Goal: Task Accomplishment & Management: Manage account settings

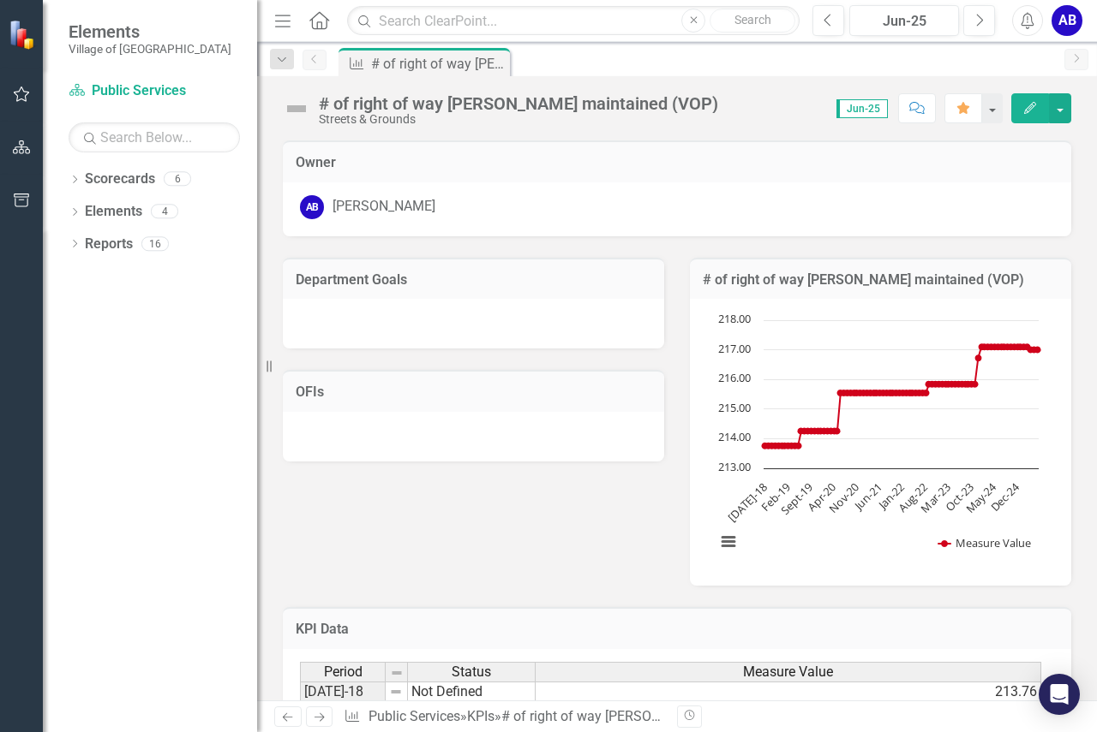
click at [872, 105] on span "Jun-25" at bounding box center [861, 108] width 51 height 19
click at [985, 19] on button "Next" at bounding box center [979, 20] width 32 height 31
click at [129, 81] on link "Scorecard Public Services" at bounding box center [154, 91] width 171 height 20
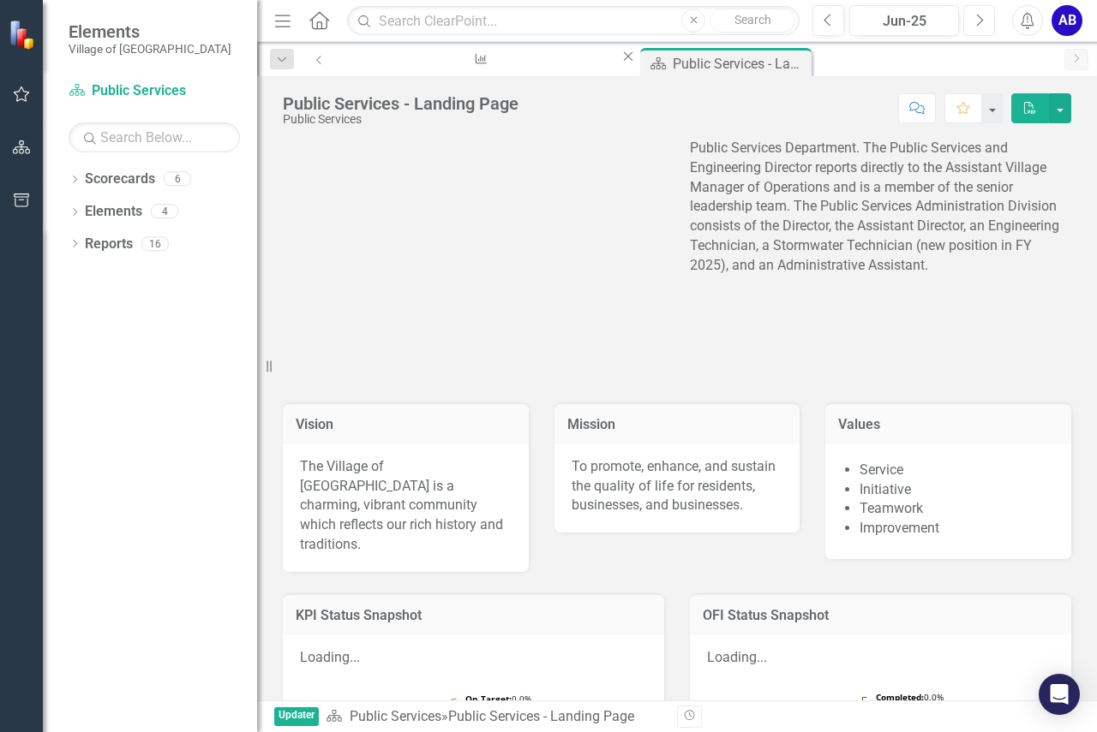
click at [979, 30] on button "Next" at bounding box center [979, 20] width 32 height 31
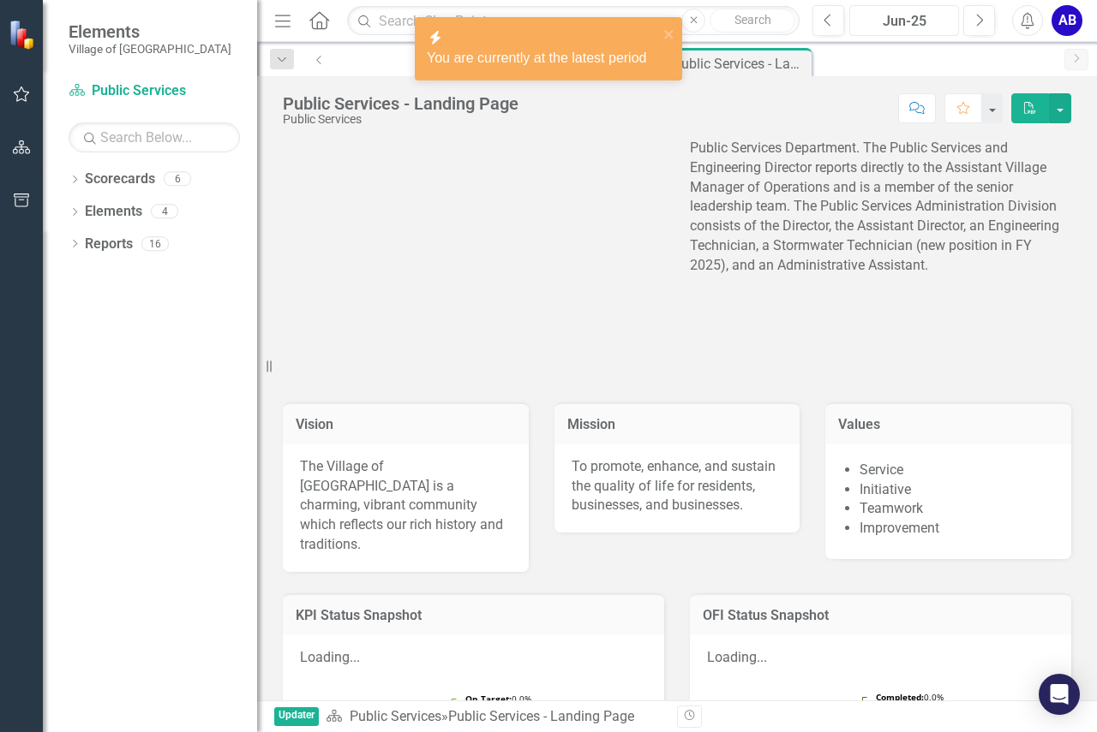
click at [930, 19] on div "Jun-25" at bounding box center [904, 21] width 98 height 21
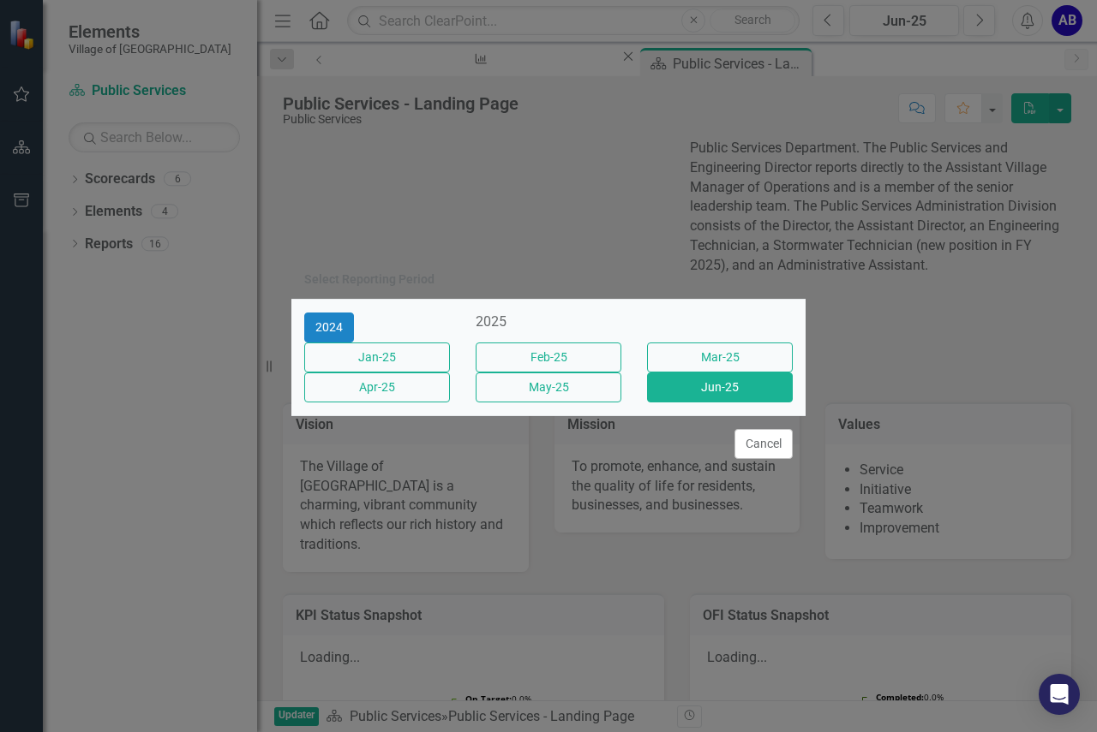
click at [556, 314] on div "2025" at bounding box center [548, 323] width 146 height 20
click at [761, 453] on button "Cancel" at bounding box center [763, 444] width 58 height 30
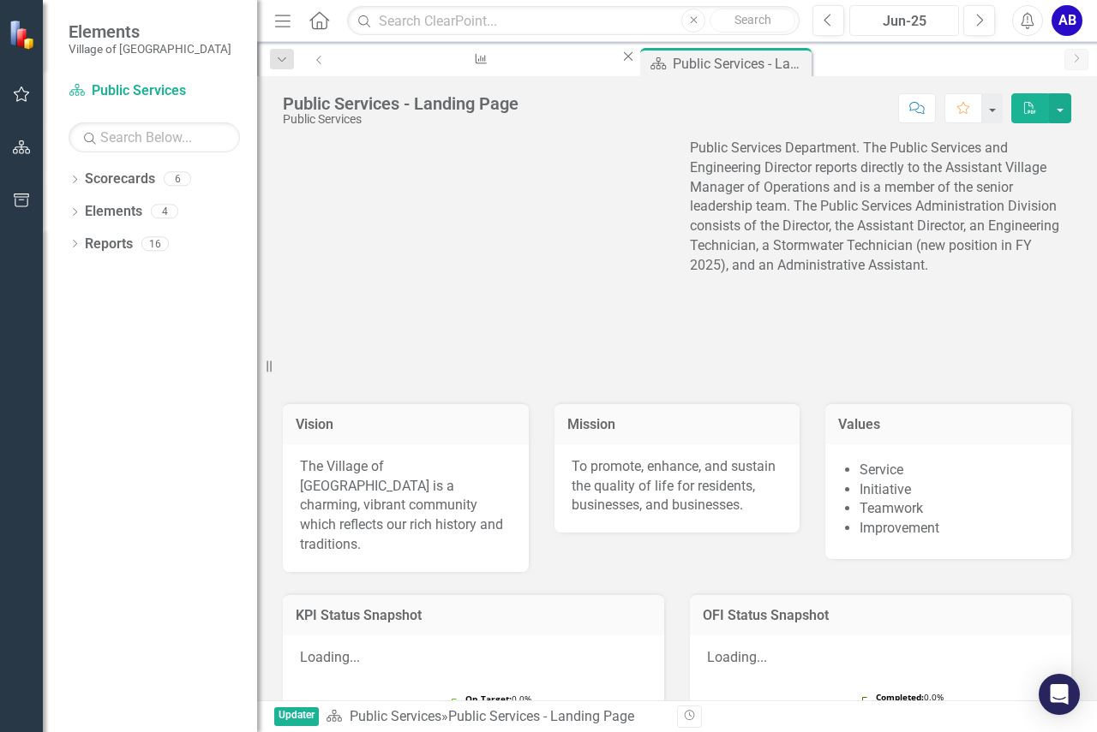
click at [938, 19] on div "Jun-25" at bounding box center [904, 21] width 98 height 21
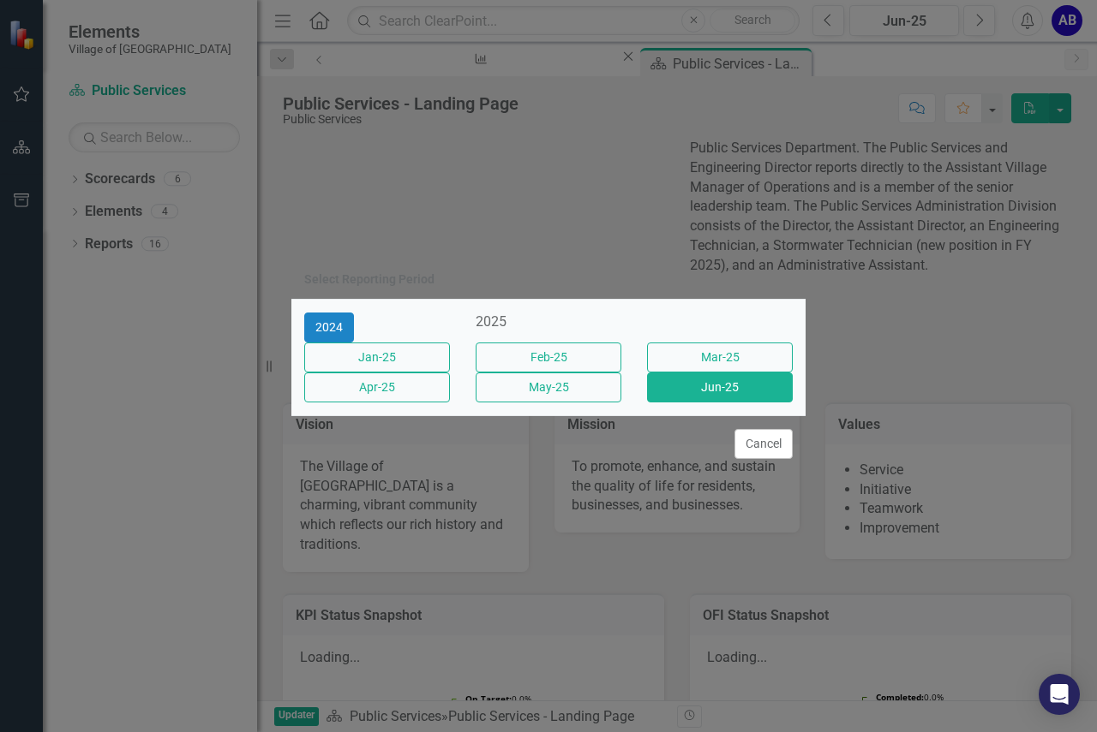
drag, startPoint x: 771, startPoint y: 460, endPoint x: 807, endPoint y: 419, distance: 54.6
click at [772, 457] on button "Cancel" at bounding box center [763, 444] width 58 height 30
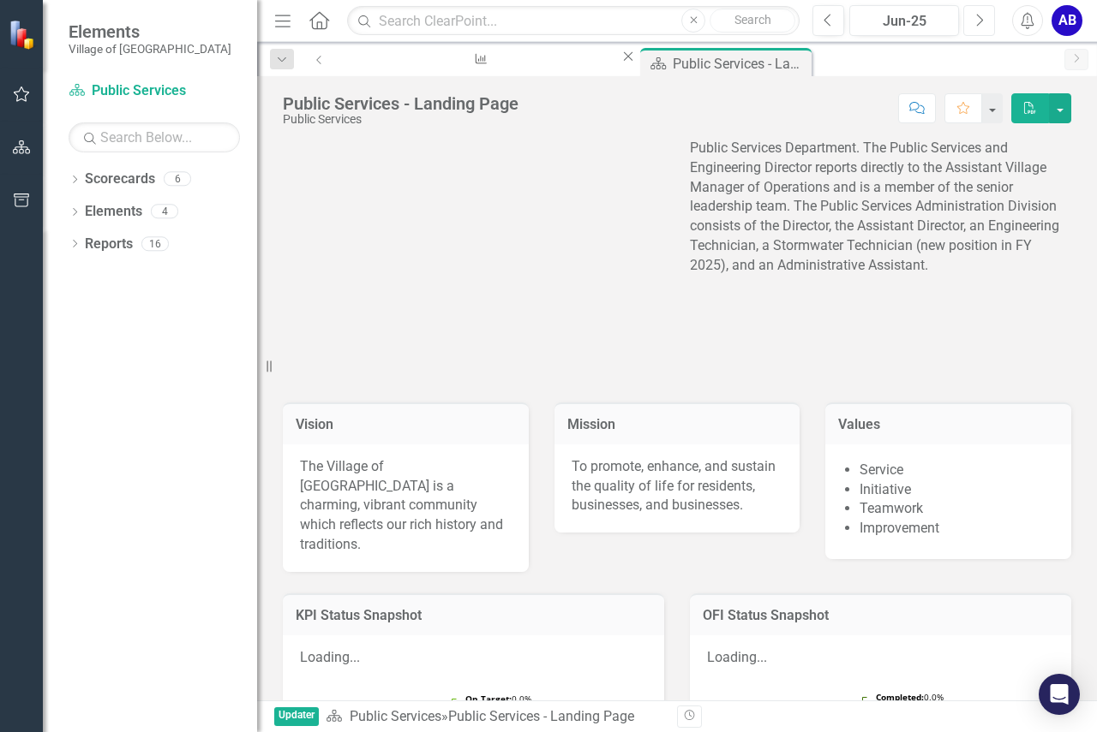
click at [970, 19] on button "Next" at bounding box center [979, 20] width 32 height 31
click at [317, 21] on icon "Home" at bounding box center [319, 20] width 22 height 18
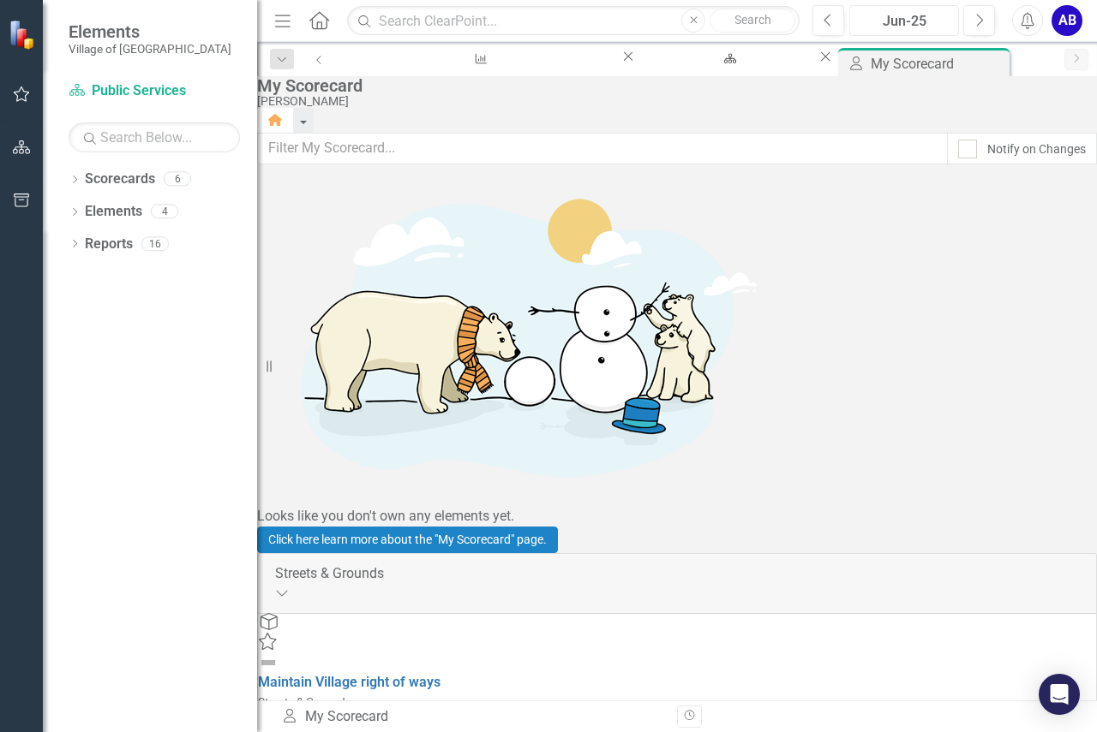
click at [906, 24] on div "Jun-25" at bounding box center [904, 21] width 98 height 21
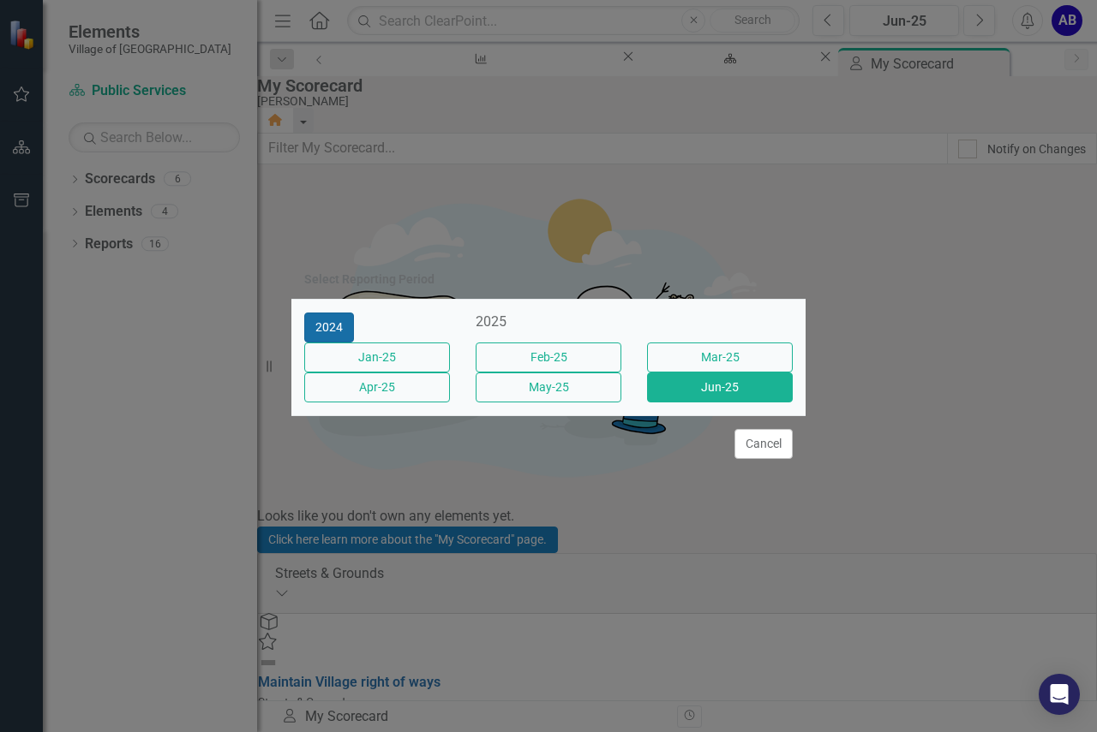
click at [328, 314] on button "2024" at bounding box center [329, 328] width 50 height 30
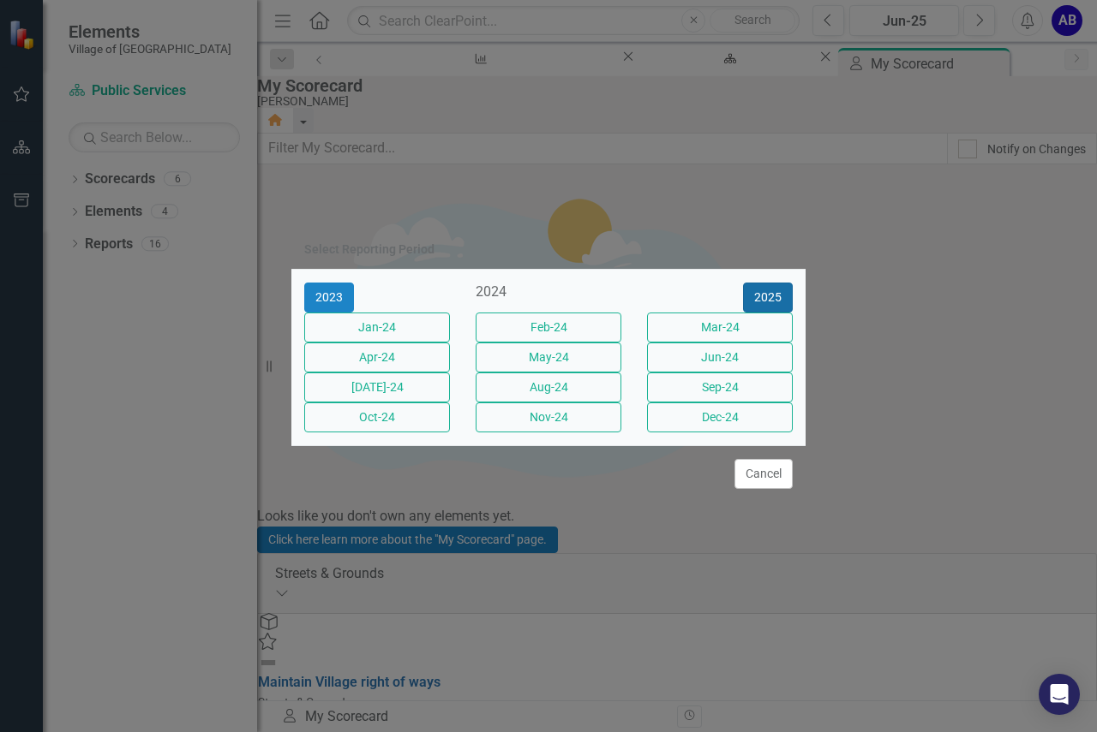
click at [774, 283] on button "2025" at bounding box center [768, 298] width 50 height 30
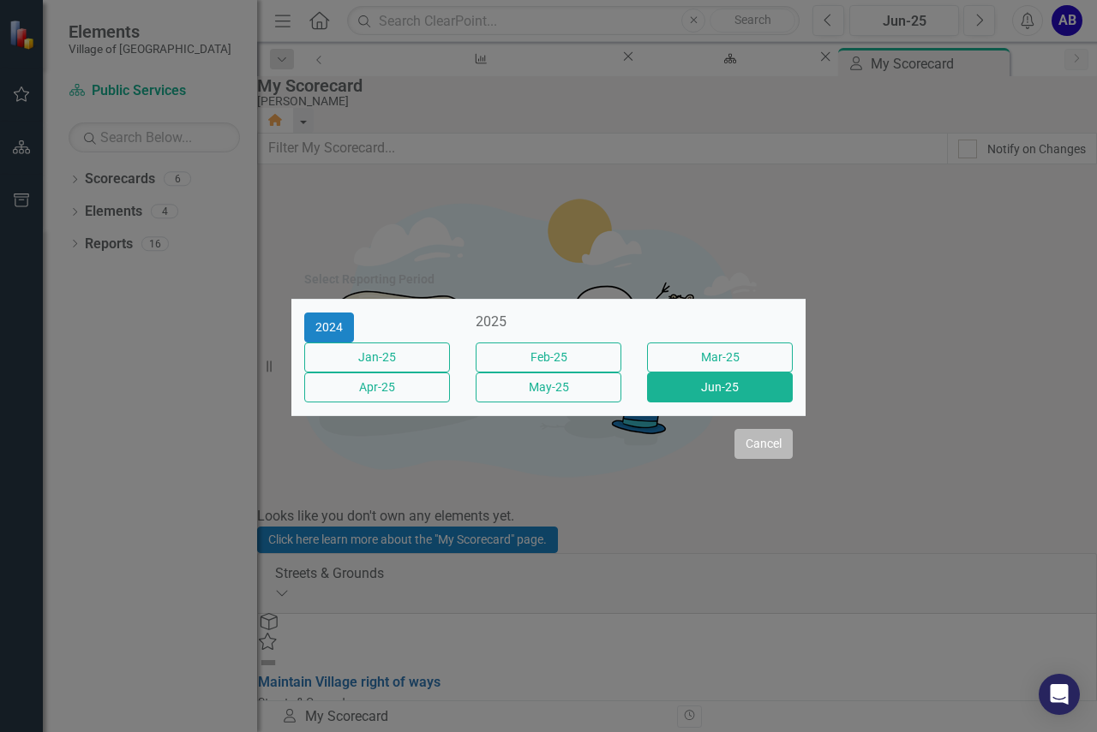
click at [787, 450] on button "Cancel" at bounding box center [763, 444] width 58 height 30
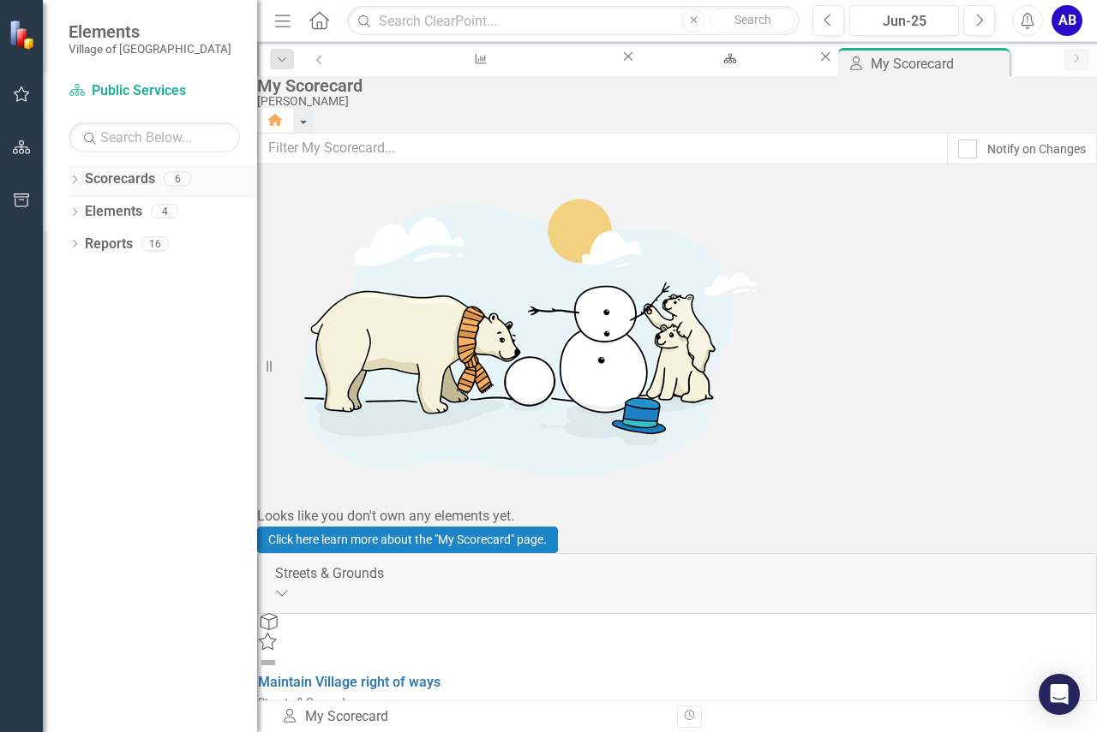
click at [80, 176] on icon "Dropdown" at bounding box center [75, 180] width 12 height 9
click at [112, 244] on link "Public Services FY26" at bounding box center [163, 245] width 188 height 20
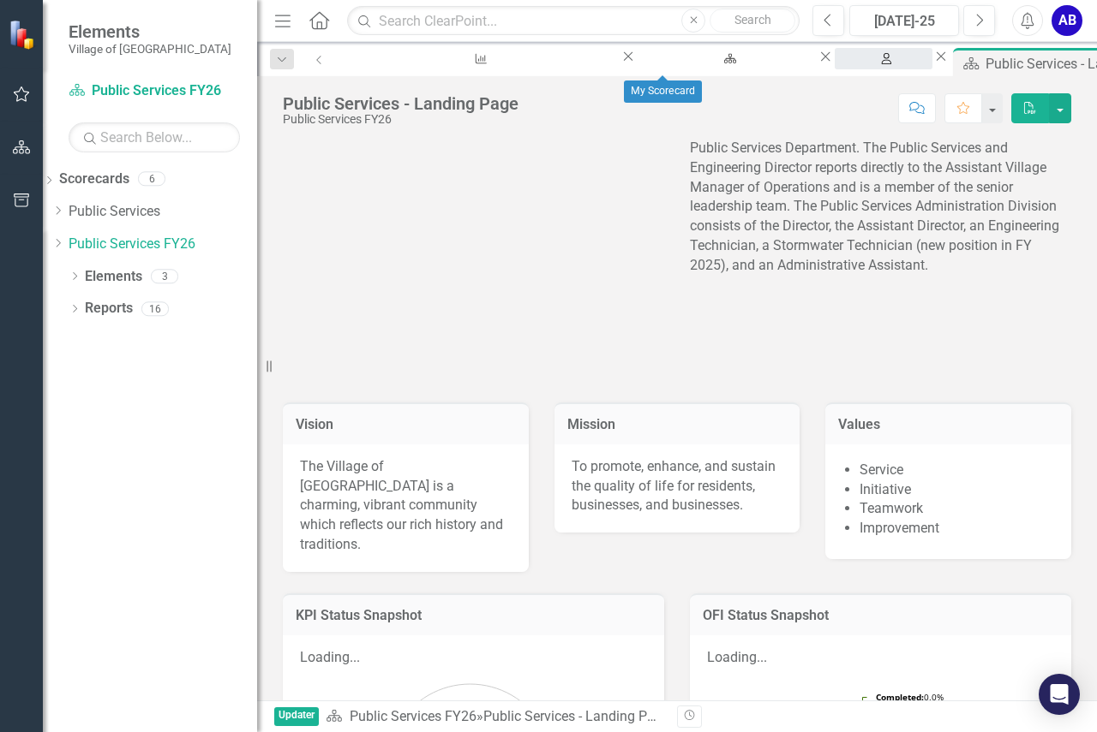
click at [850, 69] on div "My Scorecard" at bounding box center [883, 74] width 67 height 21
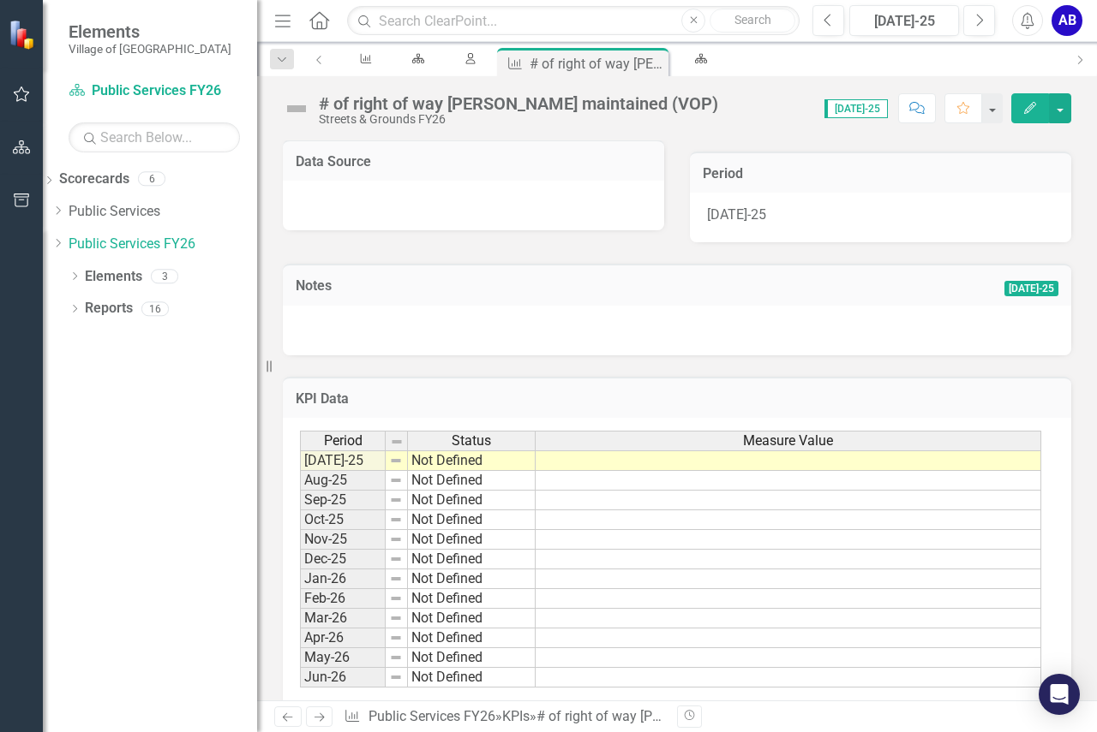
scroll to position [369, 0]
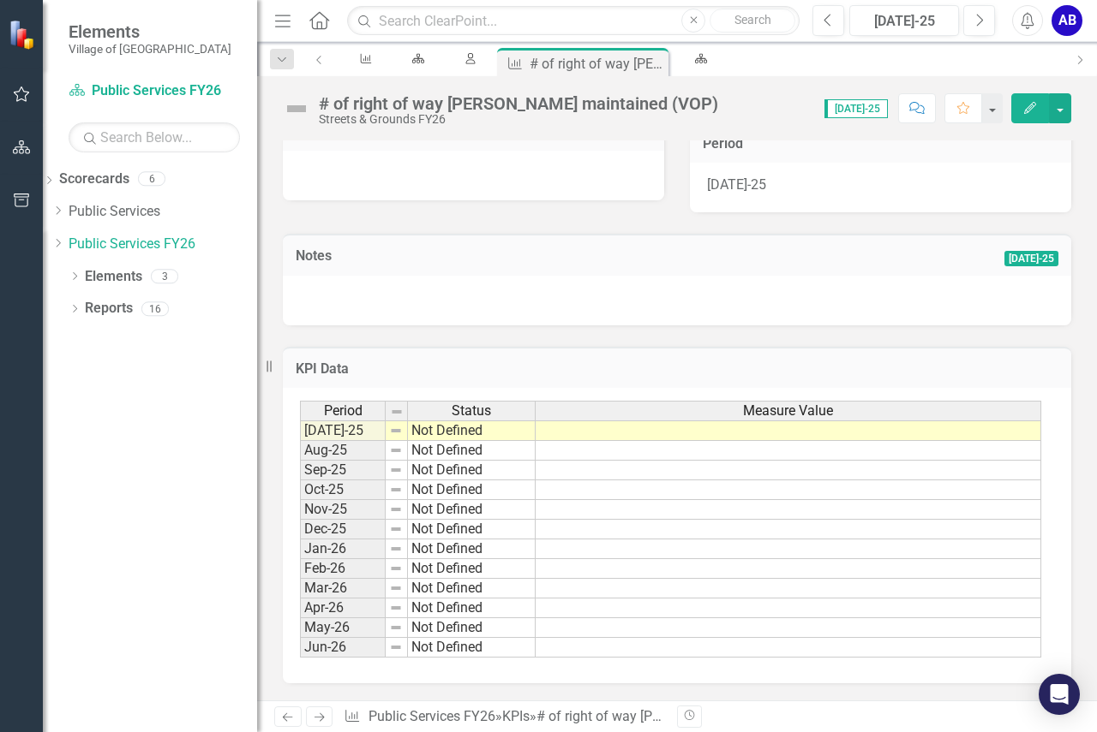
click at [956, 432] on td at bounding box center [787, 431] width 505 height 21
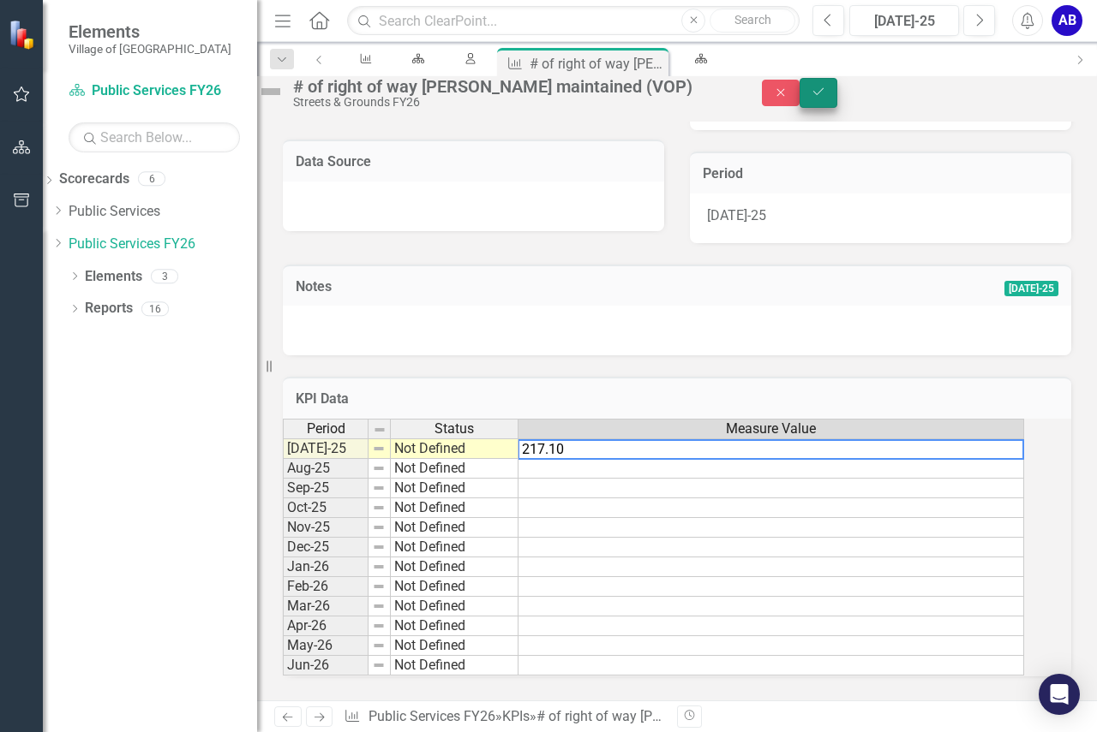
type textarea "217.10"
click at [823, 95] on icon "submit" at bounding box center [818, 91] width 10 height 7
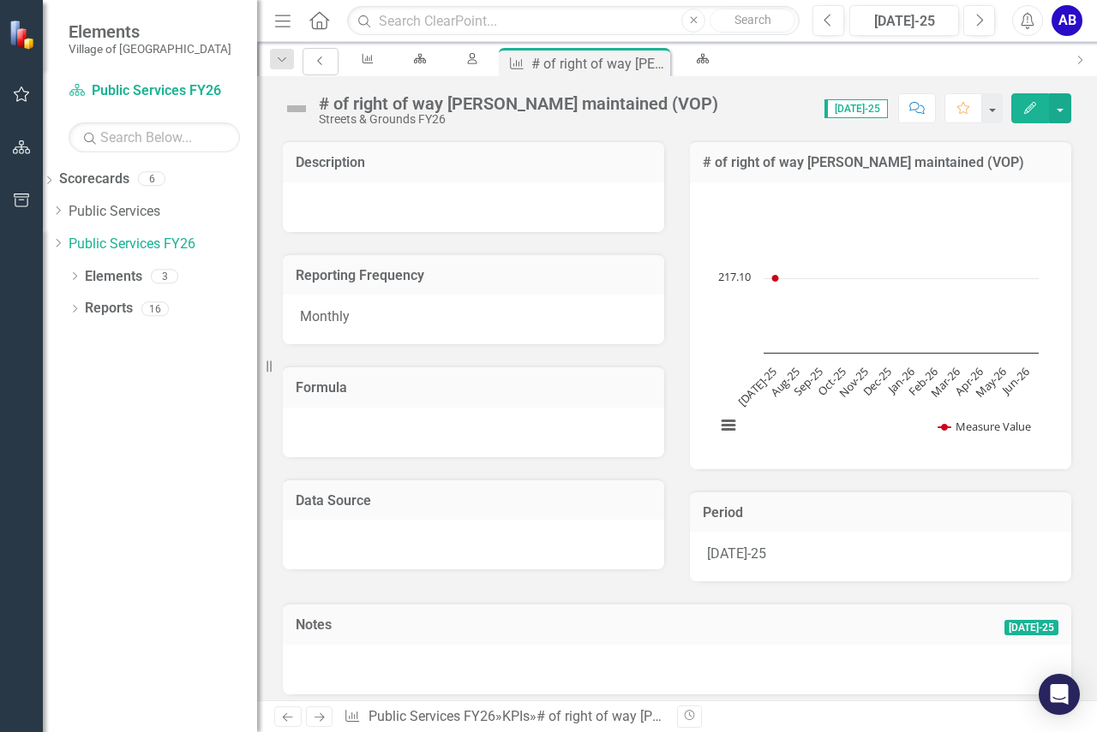
click at [314, 63] on icon "Previous" at bounding box center [321, 61] width 14 height 10
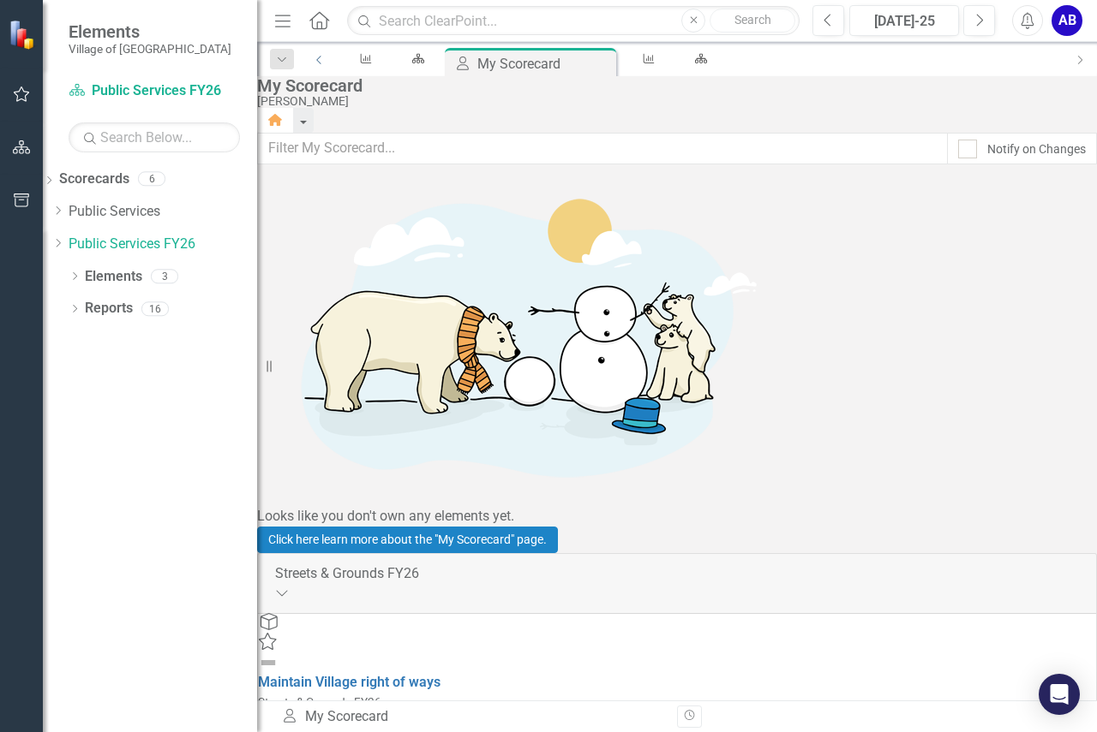
scroll to position [171, 0]
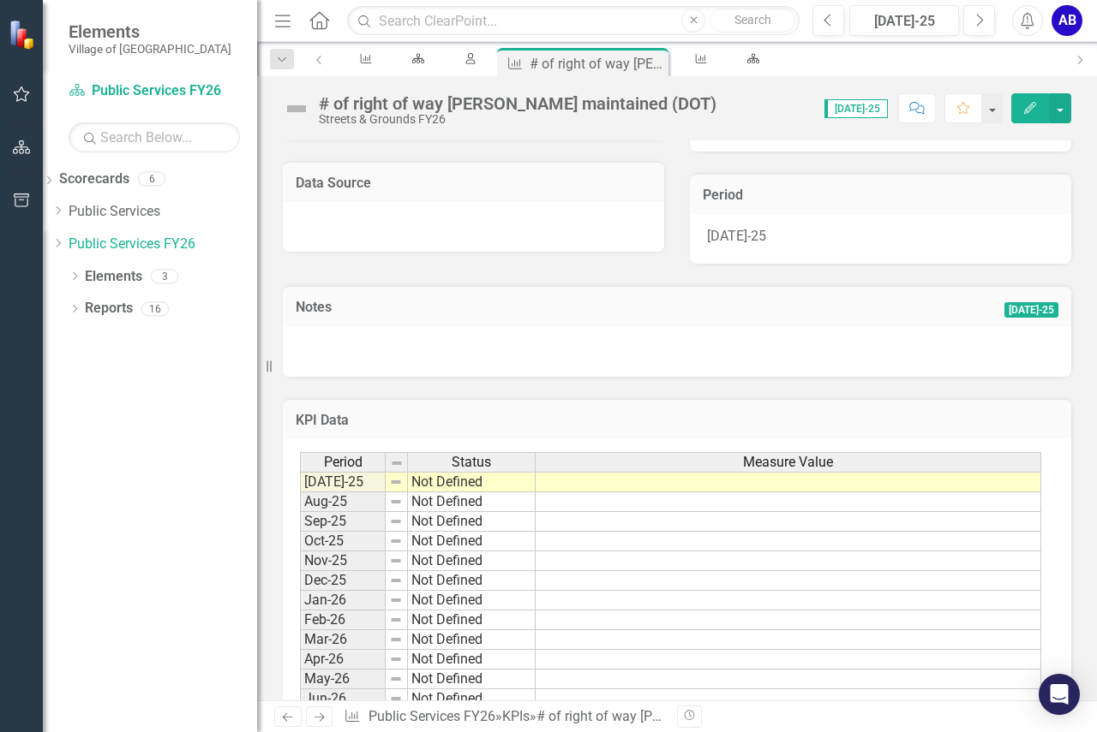
scroll to position [343, 0]
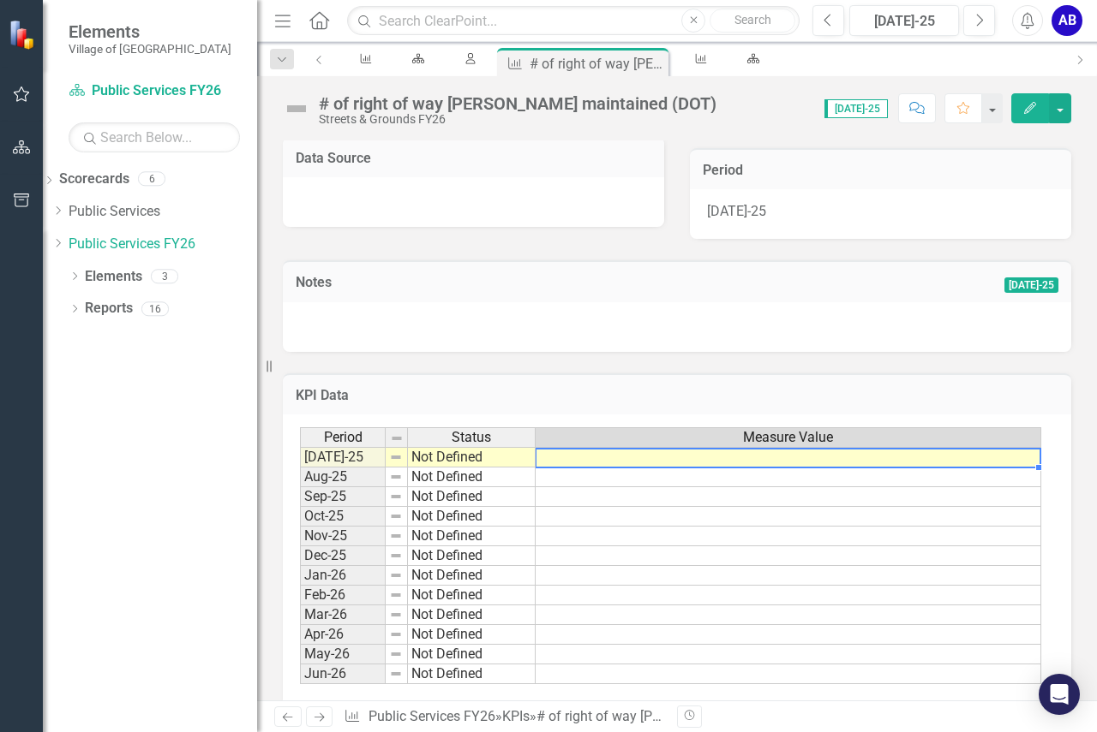
click at [830, 462] on td at bounding box center [787, 457] width 505 height 21
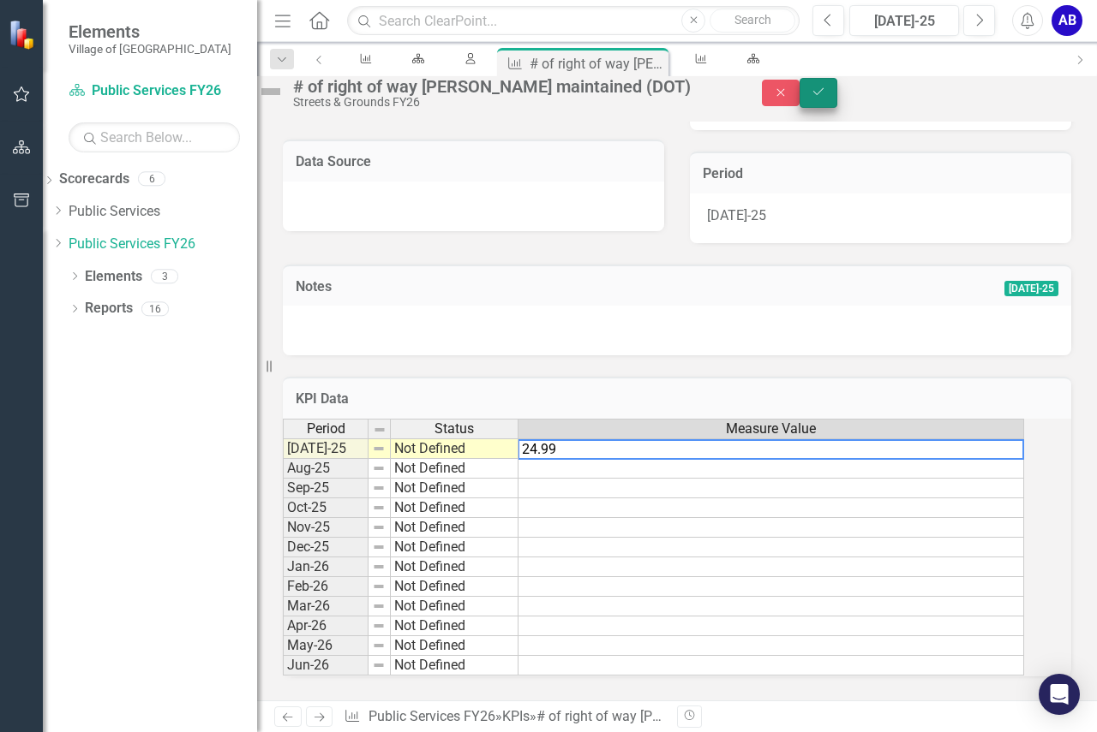
type textarea "24.99"
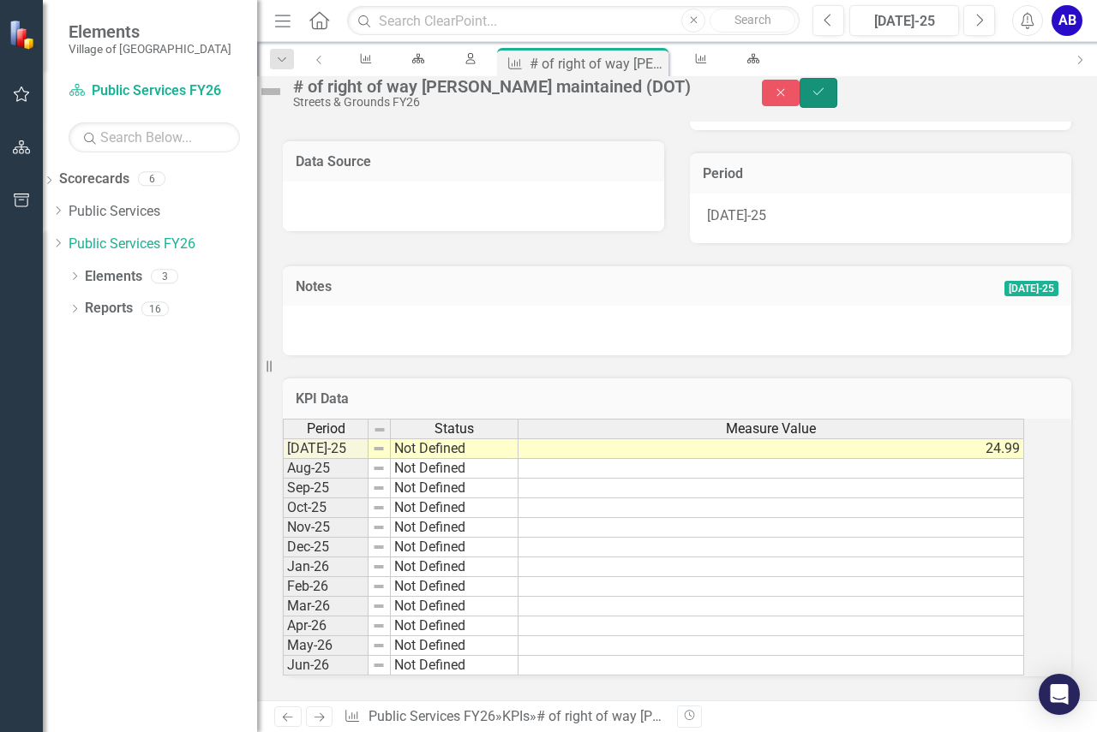
click at [826, 98] on icon "Save" at bounding box center [817, 92] width 15 height 12
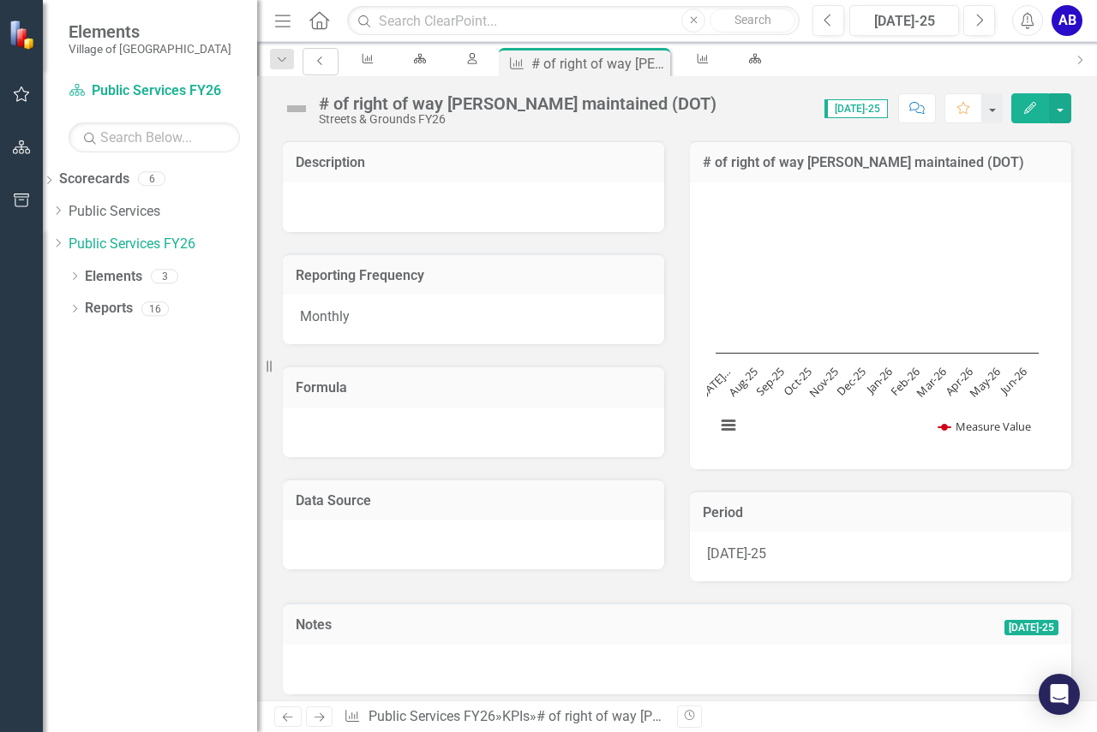
click at [314, 58] on icon "Previous" at bounding box center [321, 61] width 14 height 10
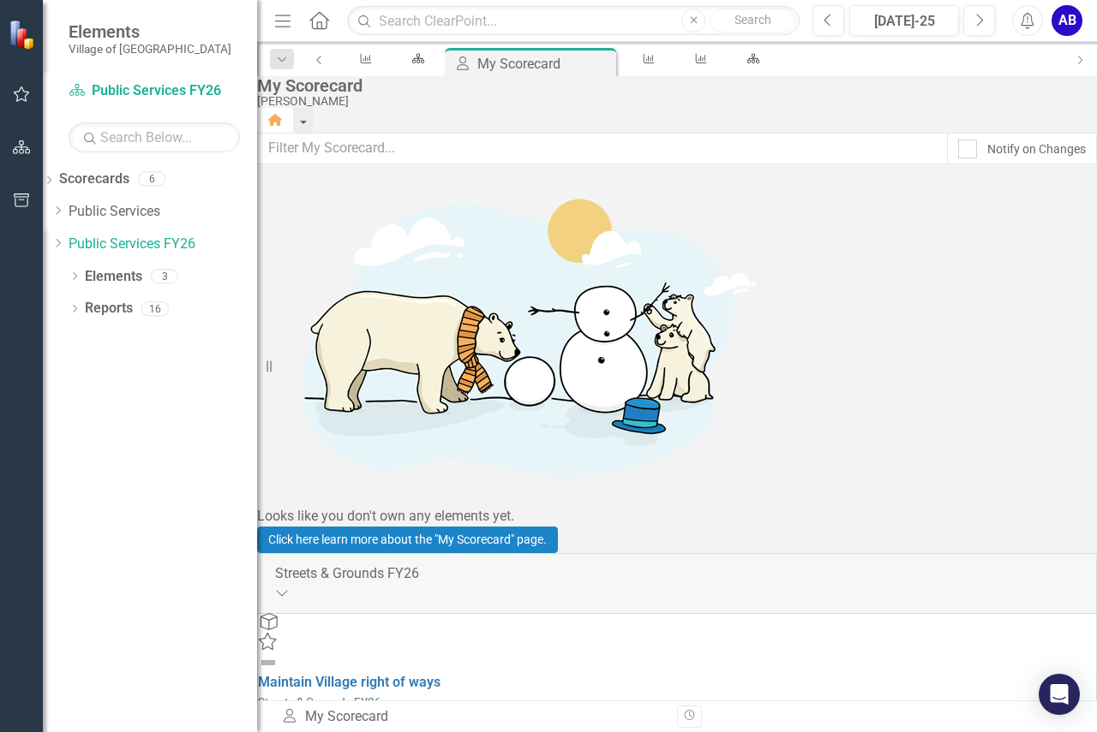
scroll to position [171, 0]
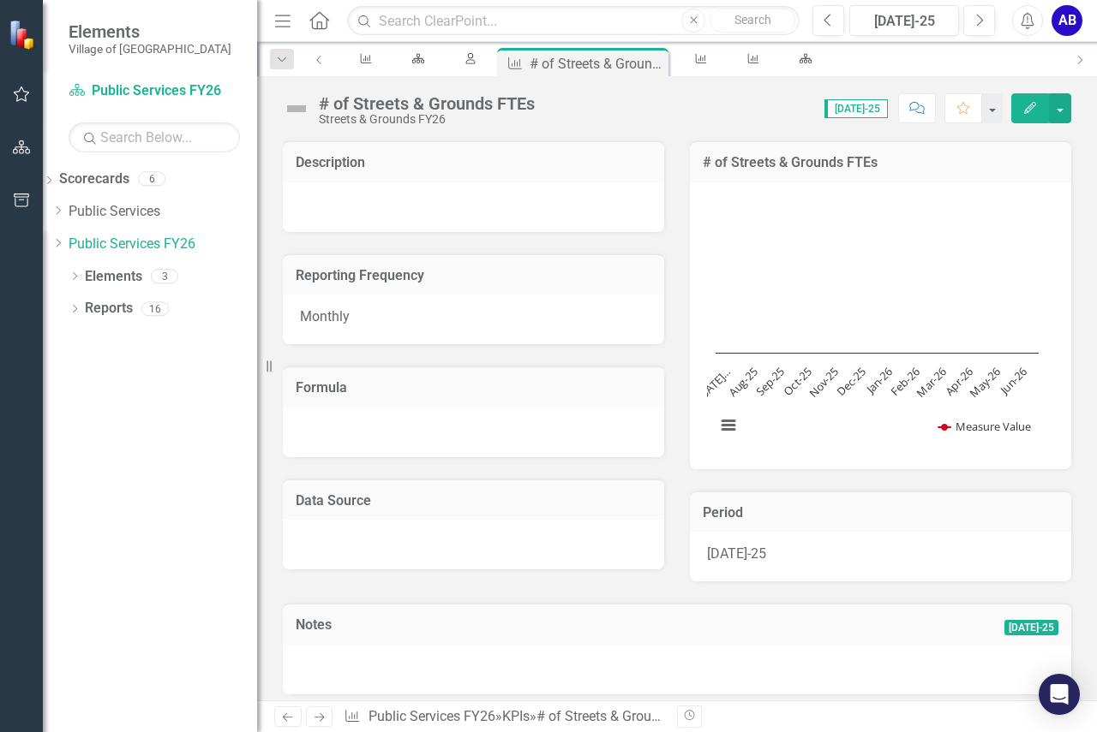
click at [865, 111] on span "[DATE]-25" at bounding box center [855, 108] width 63 height 19
click at [831, 13] on icon "Previous" at bounding box center [827, 20] width 9 height 15
click at [911, 21] on div "[DATE]-25" at bounding box center [904, 21] width 98 height 21
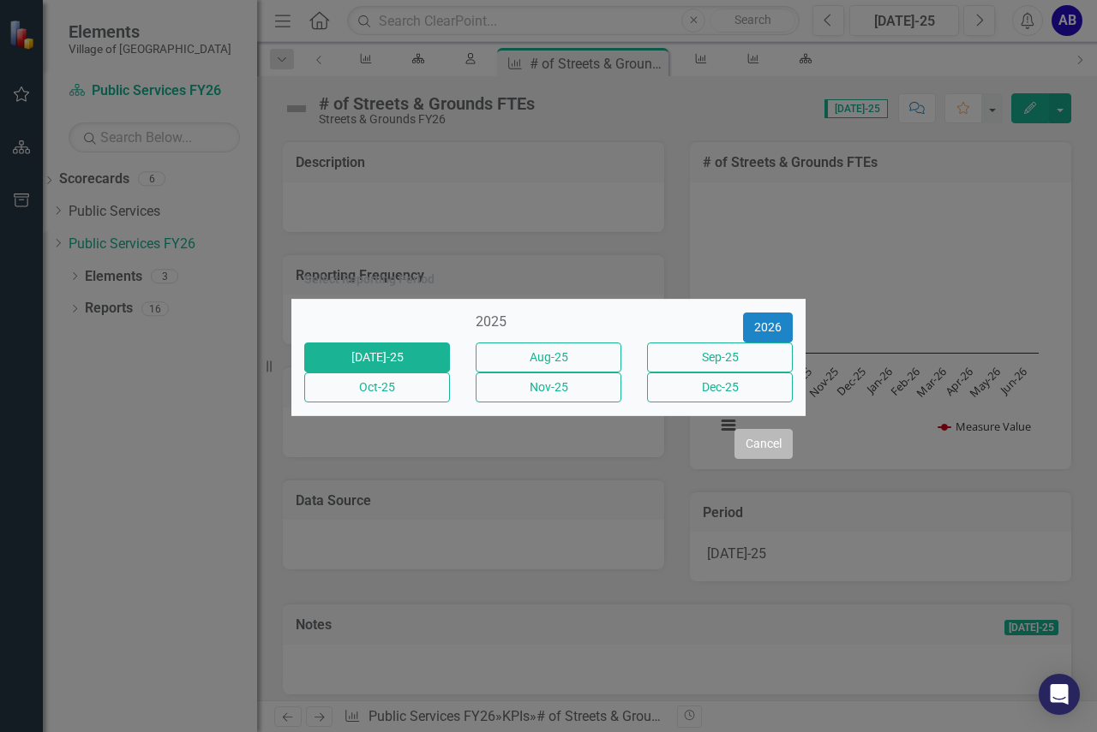
click at [746, 459] on button "Cancel" at bounding box center [763, 444] width 58 height 30
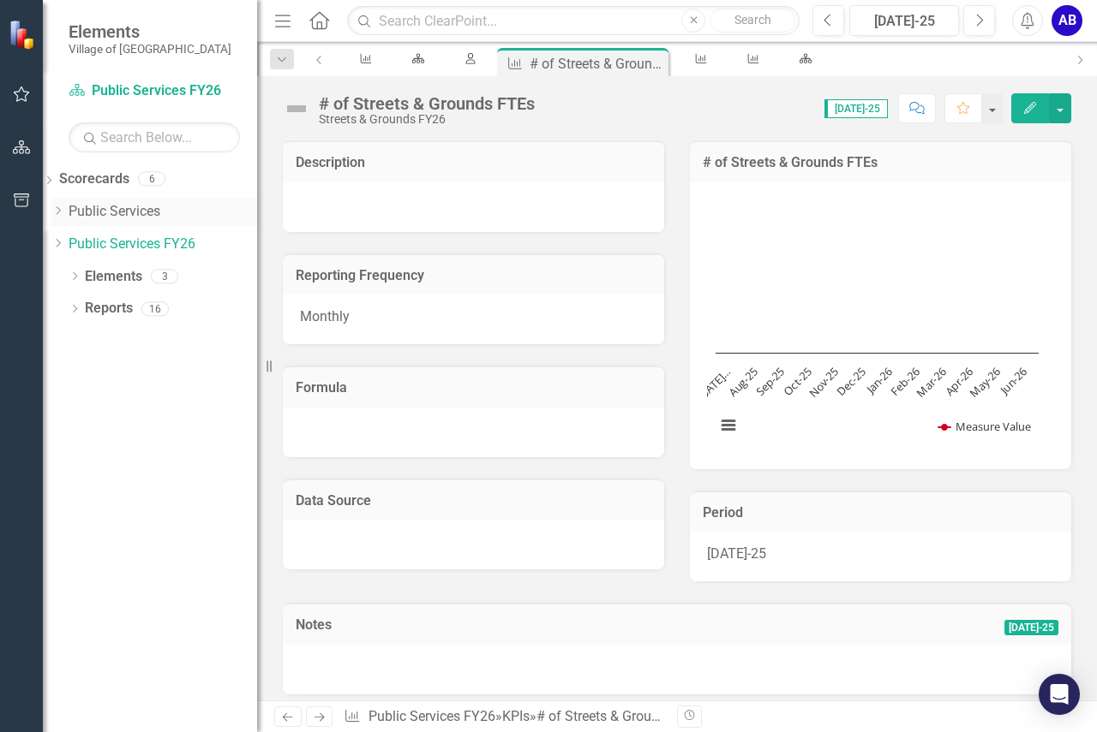
click at [135, 212] on link "Public Services" at bounding box center [163, 212] width 188 height 20
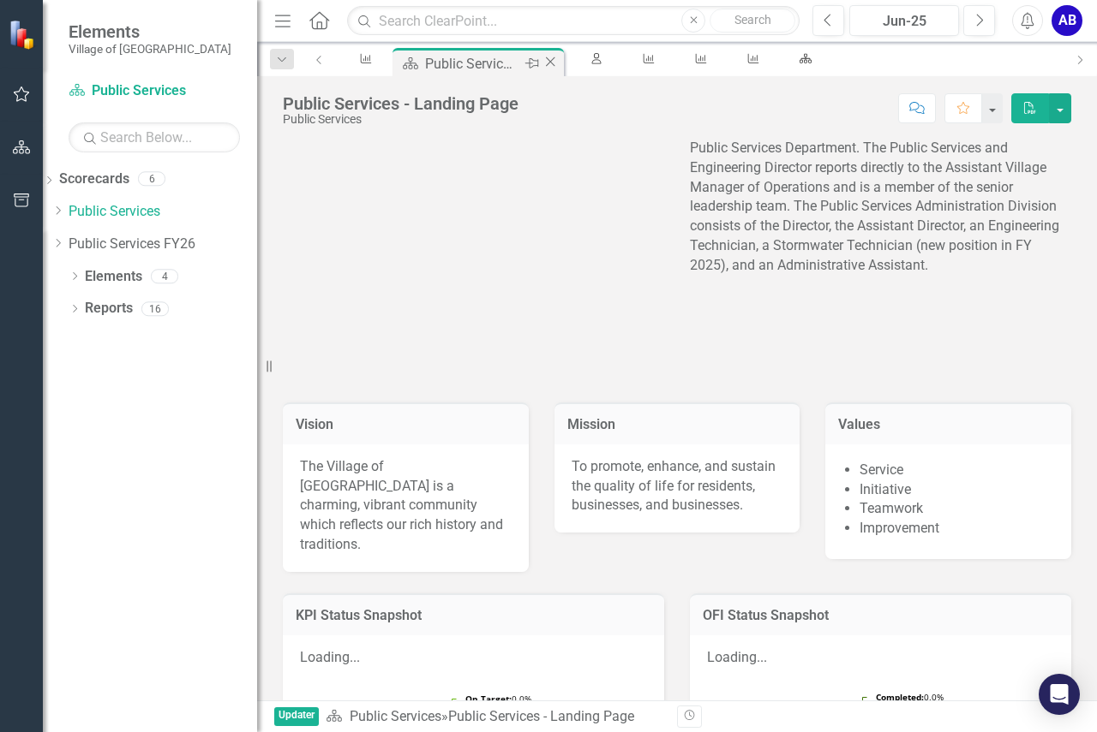
click at [458, 61] on div "Public Services - Landing Page" at bounding box center [472, 63] width 95 height 21
click at [128, 181] on link "Scorecards" at bounding box center [94, 180] width 70 height 20
click at [583, 64] on div "My Scorecard" at bounding box center [593, 58] width 21 height 11
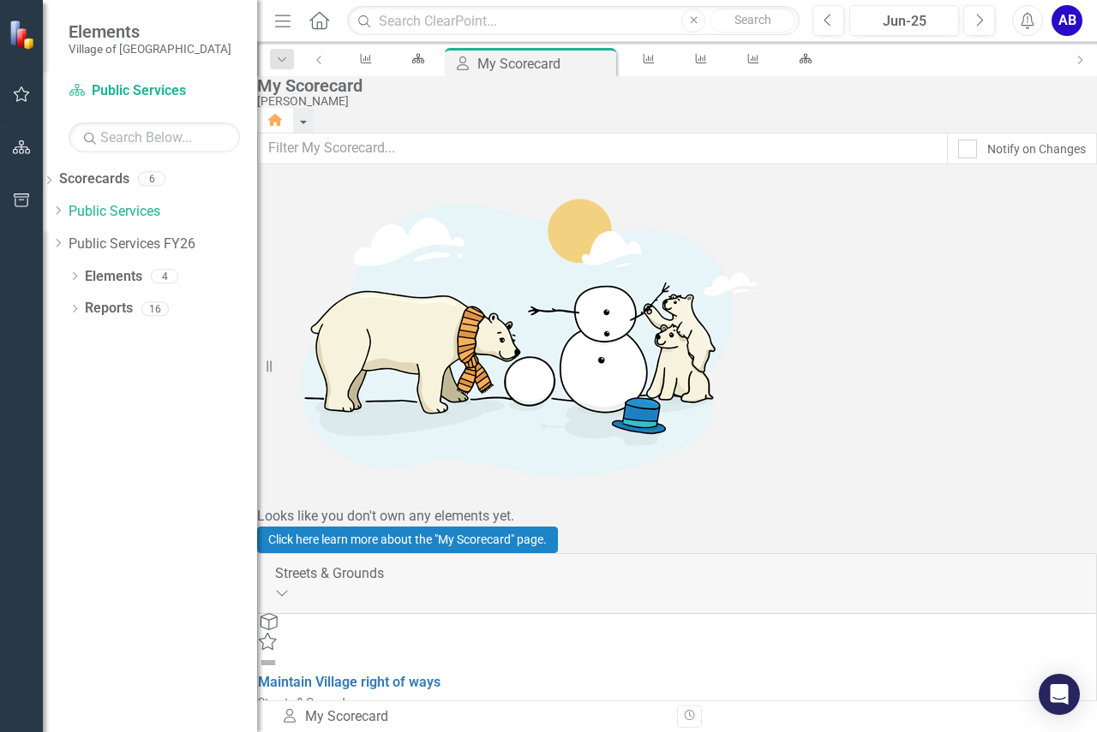
scroll to position [171, 0]
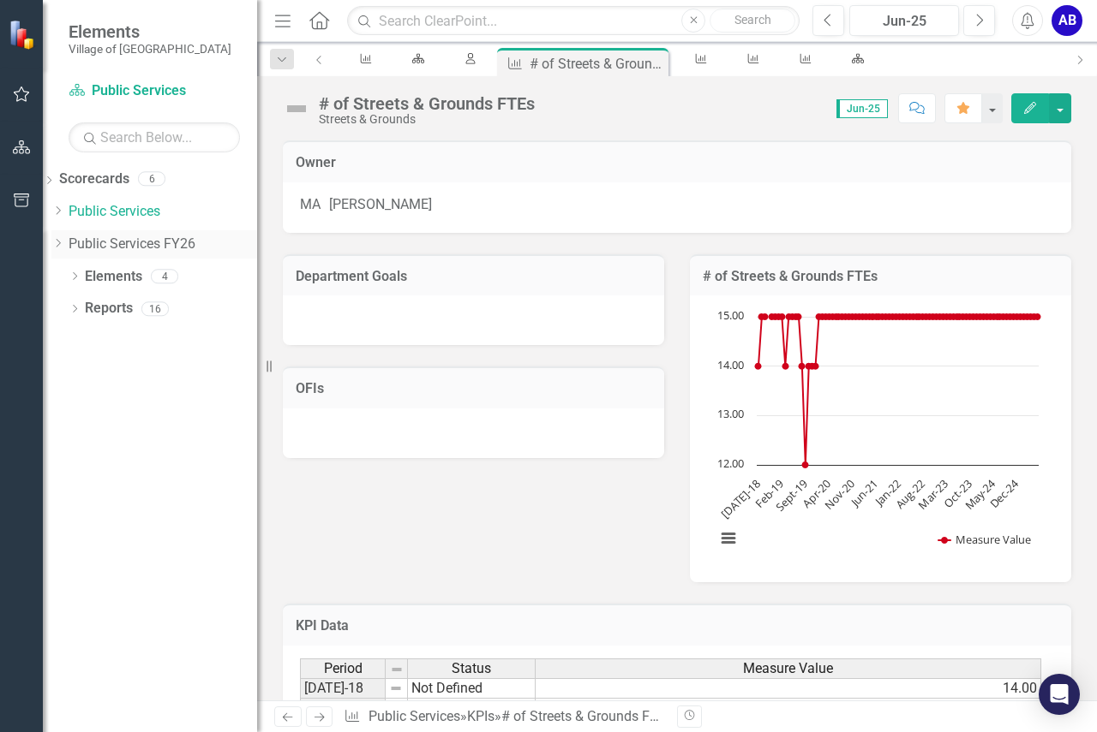
click at [120, 236] on link "Public Services FY26" at bounding box center [163, 245] width 188 height 20
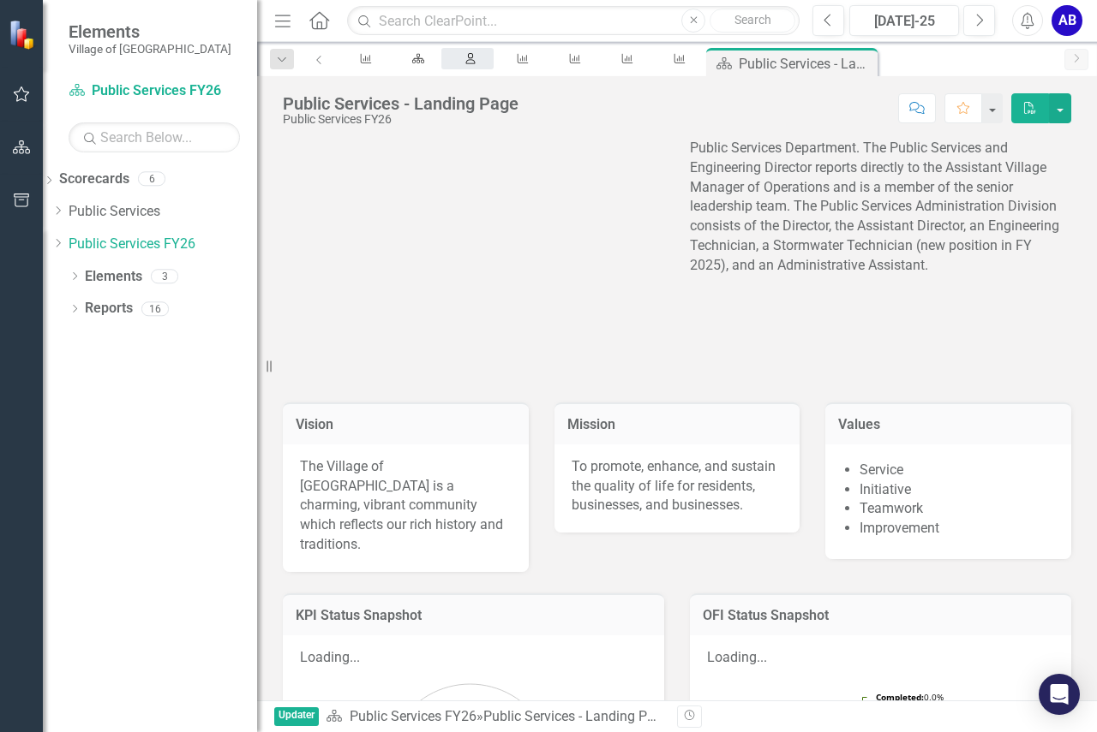
click at [463, 64] on icon "My Scorecard" at bounding box center [470, 58] width 15 height 11
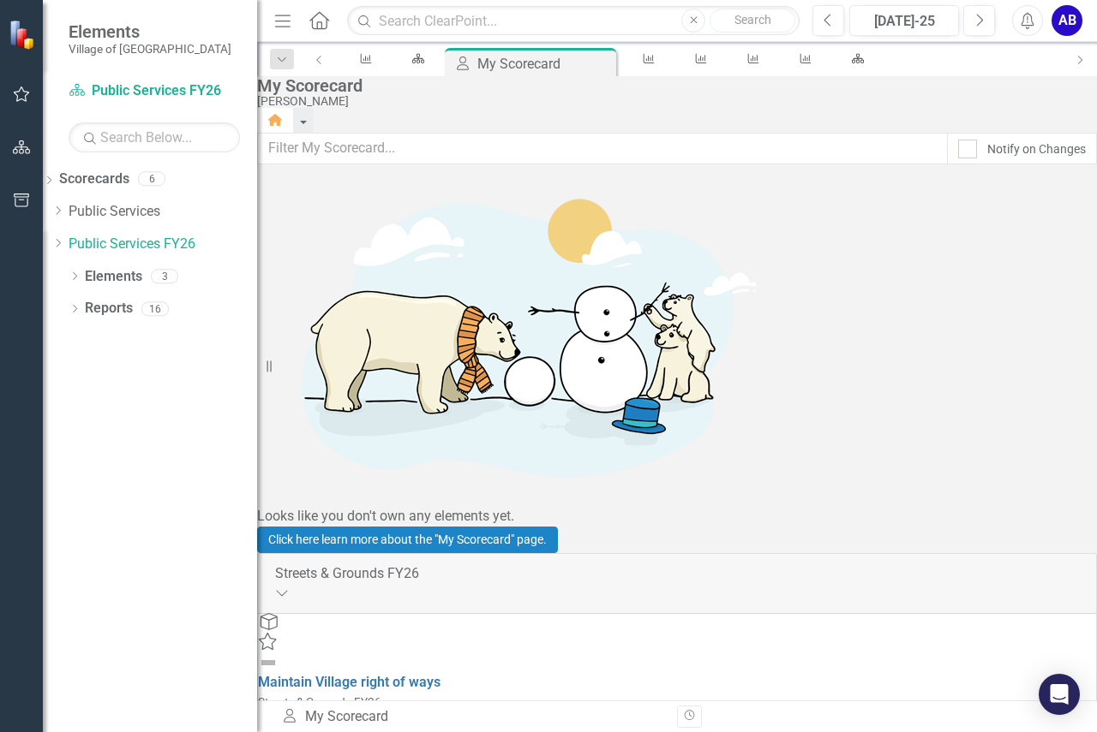
scroll to position [428, 0]
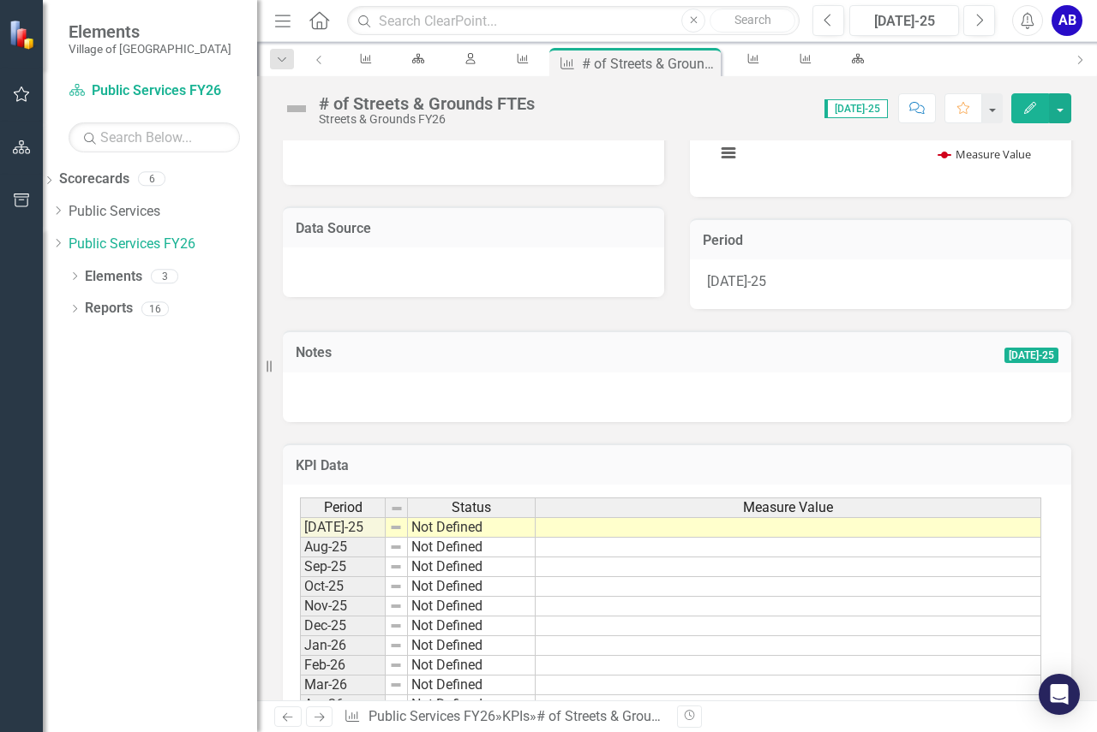
scroll to position [369, 0]
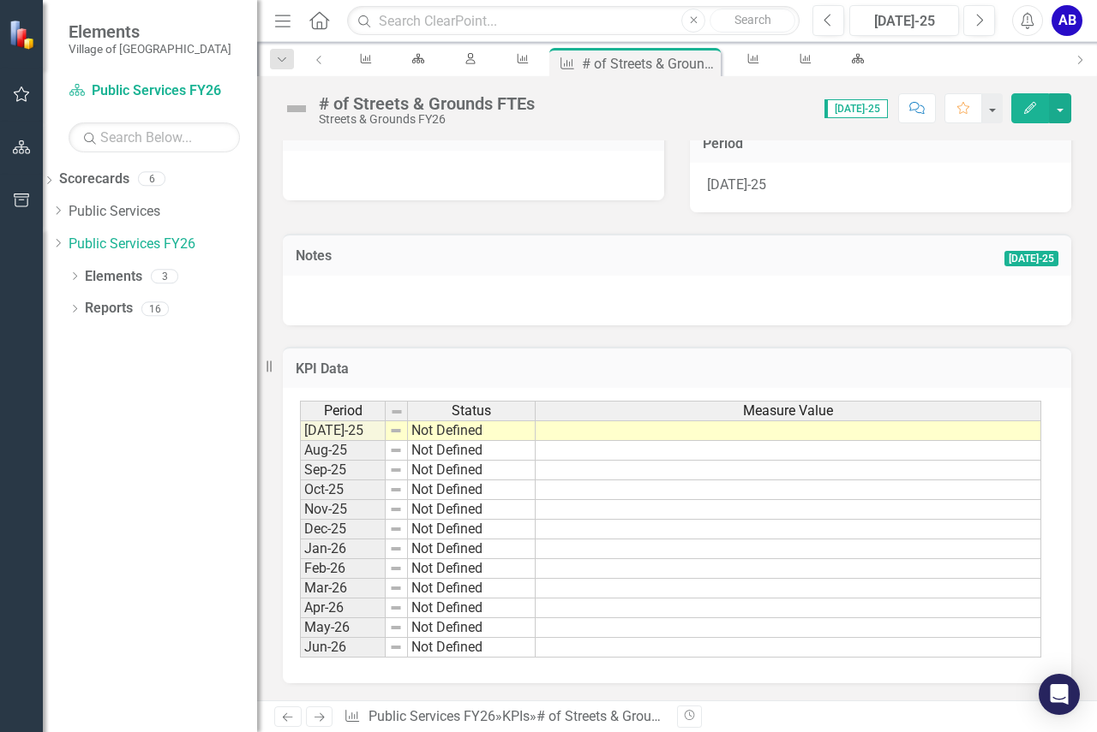
click at [863, 428] on td at bounding box center [787, 431] width 505 height 21
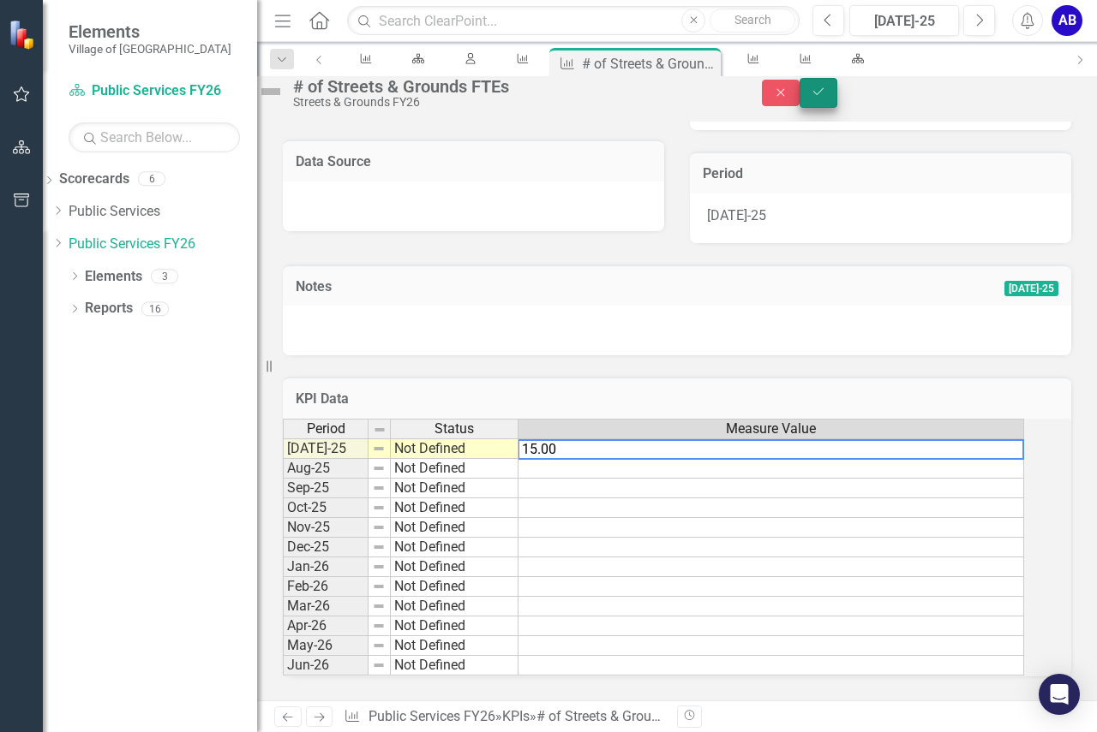
type textarea "15.00"
click at [837, 96] on button "Save" at bounding box center [818, 93] width 38 height 30
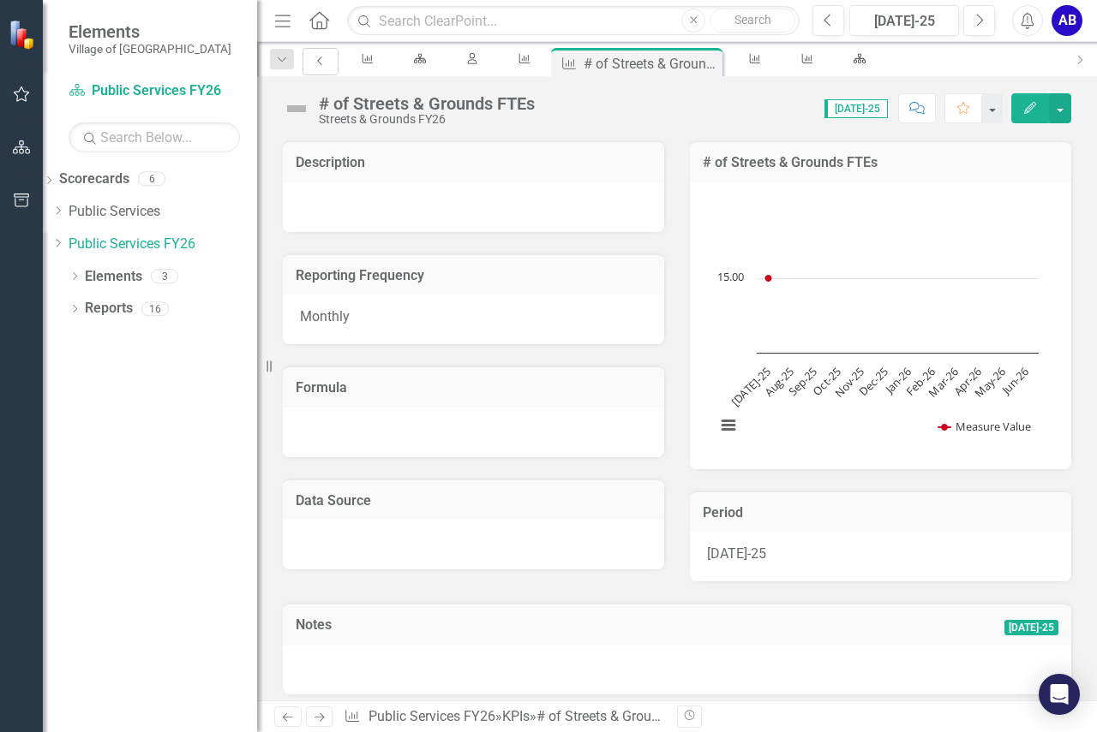
click at [314, 51] on link "Previous" at bounding box center [320, 61] width 36 height 27
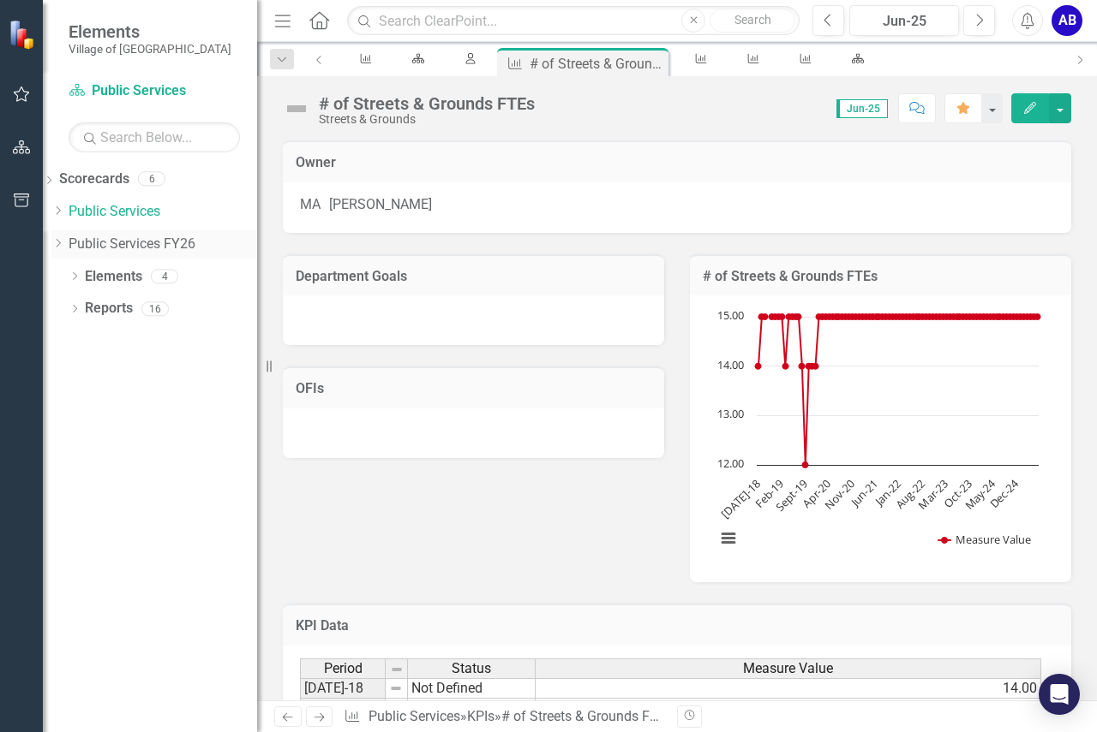
click at [179, 239] on link "Public Services FY26" at bounding box center [163, 245] width 188 height 20
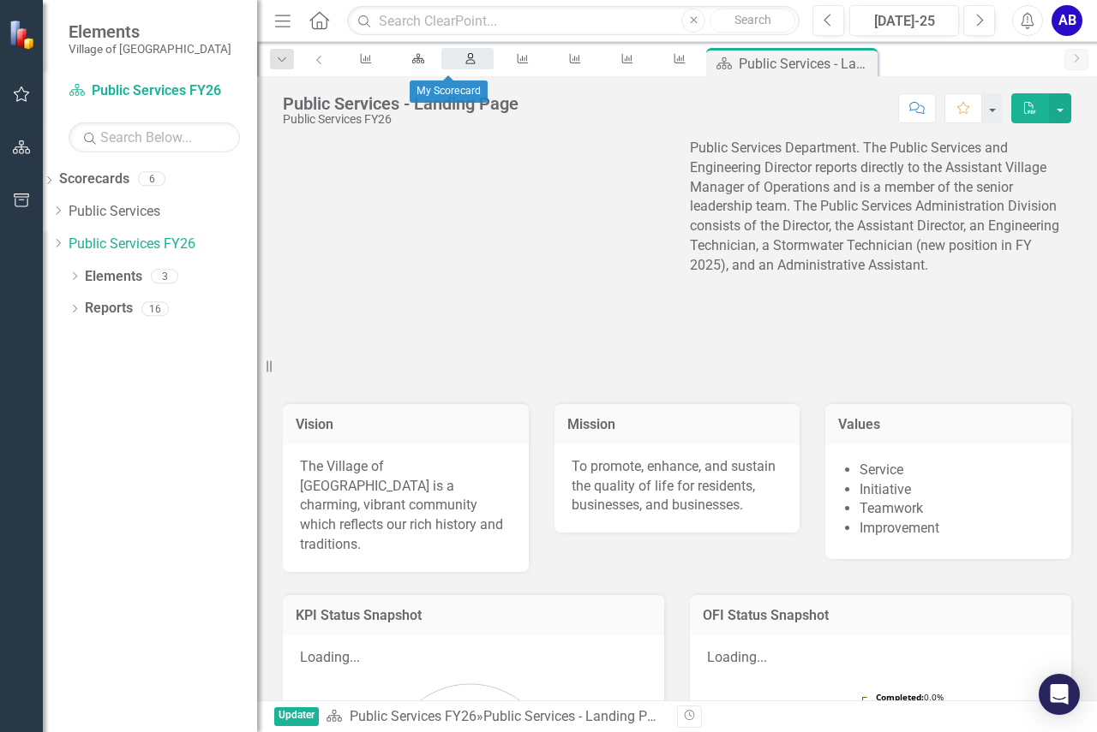
click at [463, 61] on icon "My Scorecard" at bounding box center [470, 58] width 15 height 11
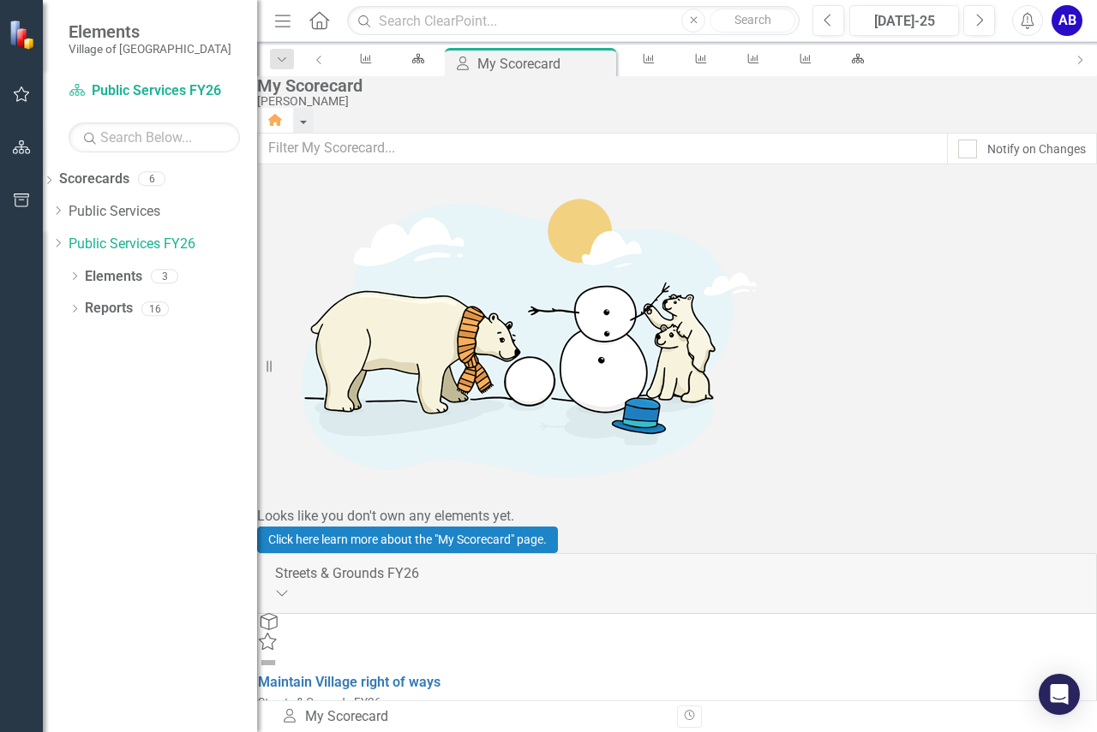
scroll to position [257, 0]
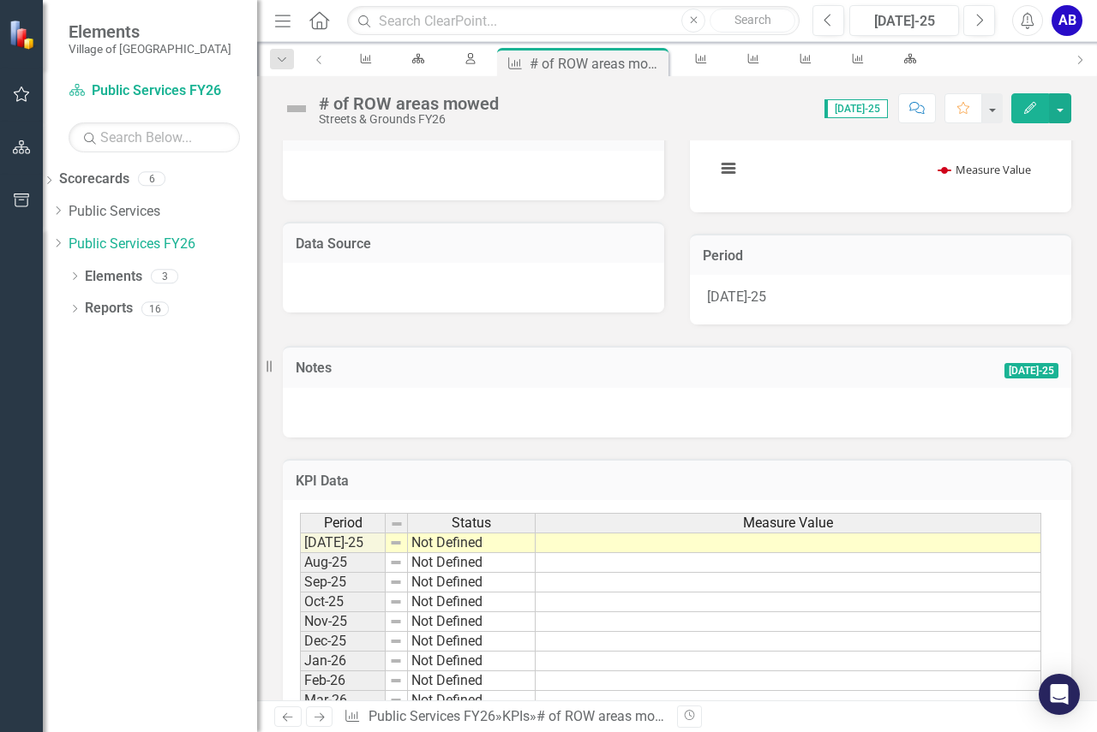
scroll to position [343, 0]
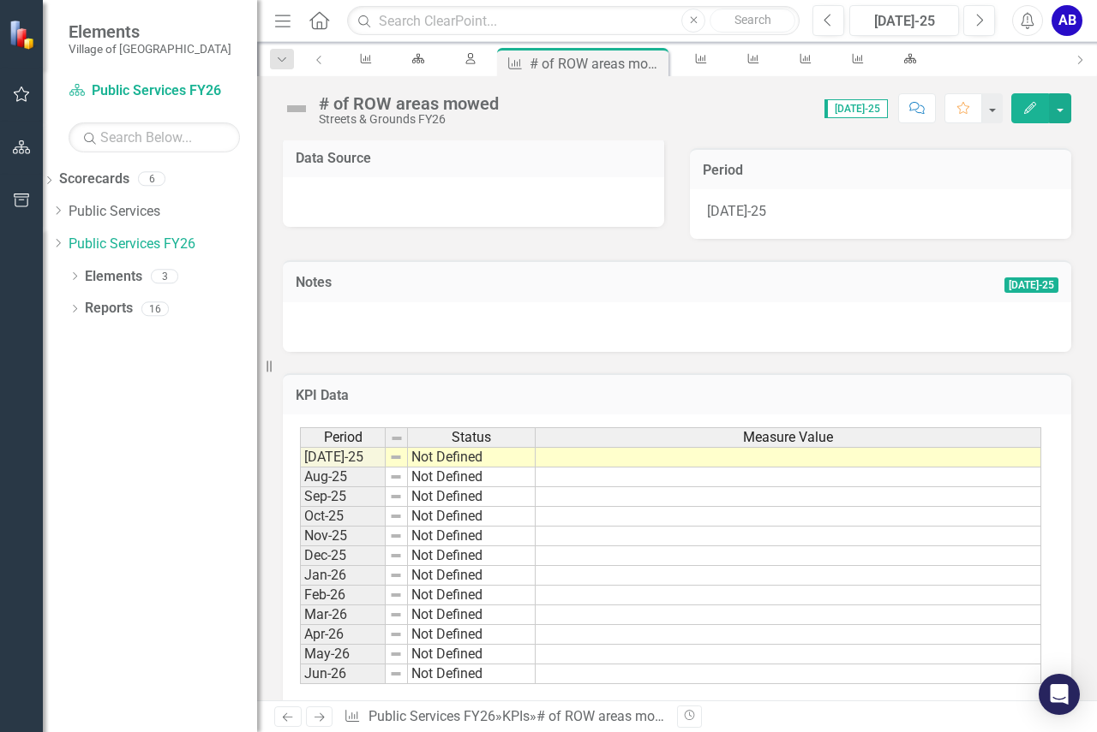
click at [879, 455] on td at bounding box center [787, 457] width 505 height 21
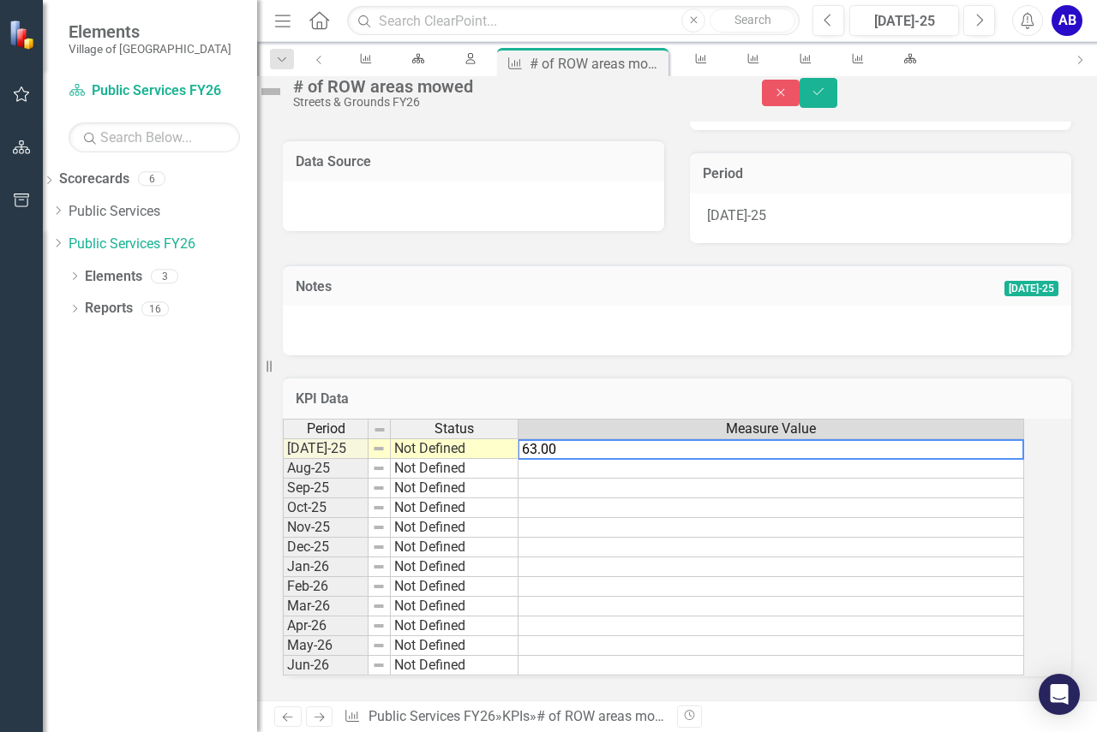
type textarea "63.00"
click at [1053, 79] on div "# of ROW areas mowed Streets & Grounds FY26 Close Save" at bounding box center [677, 92] width 840 height 33
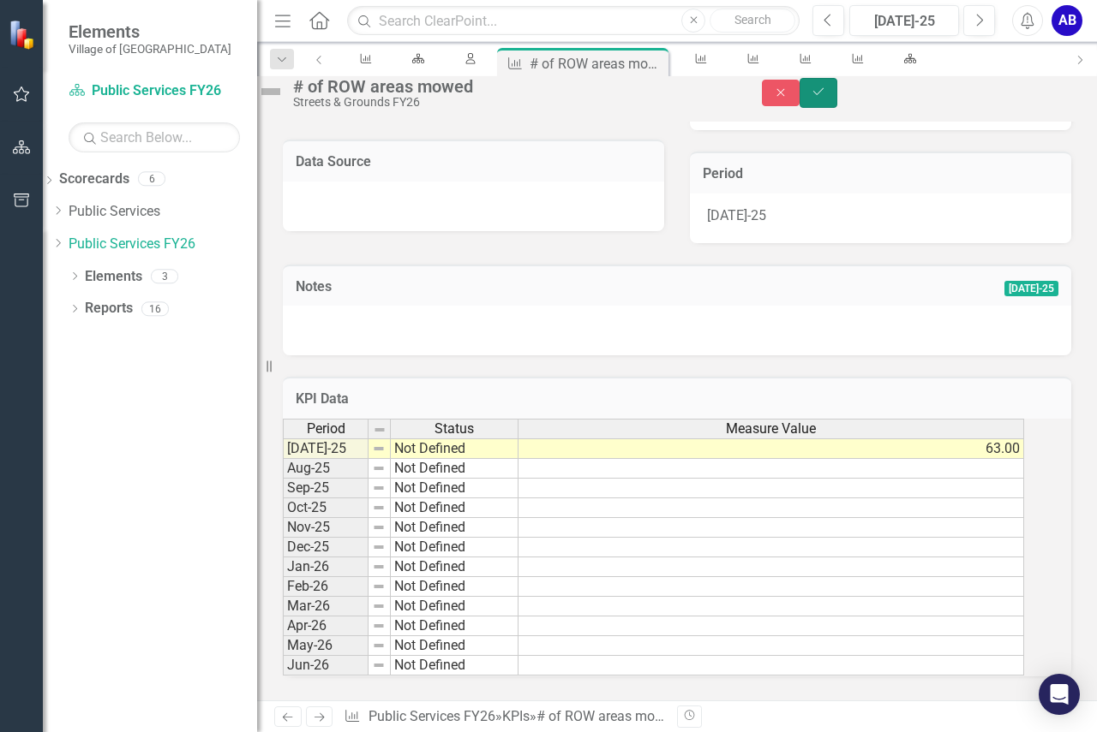
click at [826, 95] on icon "Save" at bounding box center [817, 92] width 15 height 12
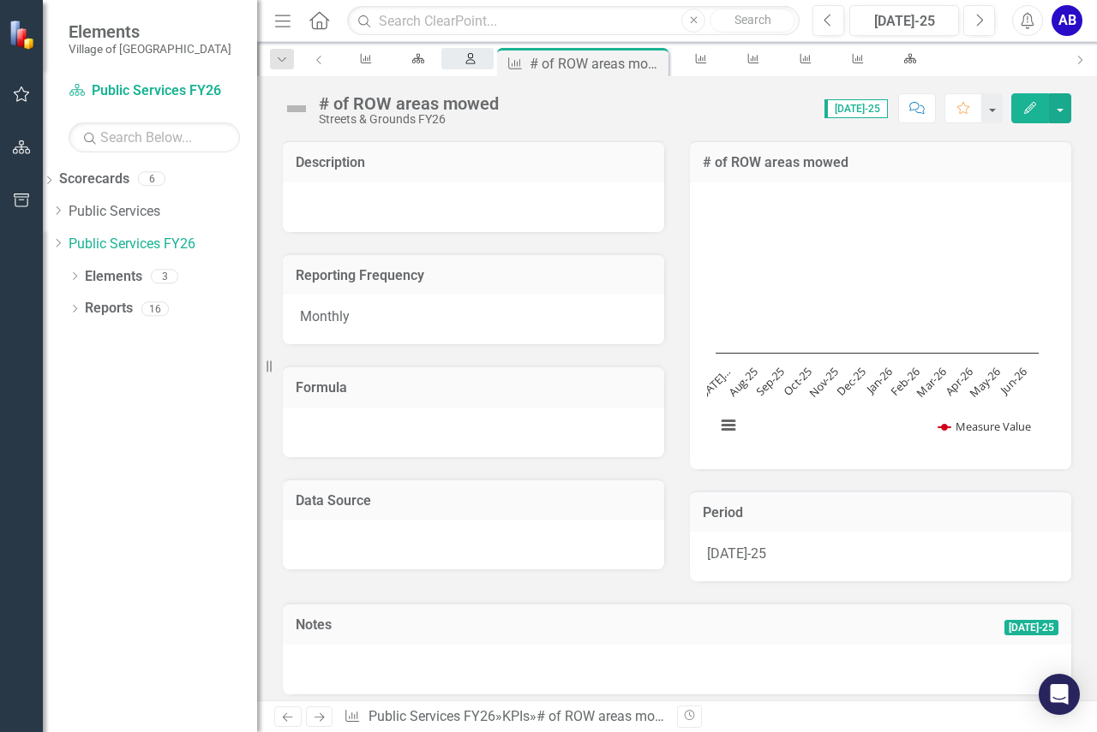
click at [463, 63] on icon "My Scorecard" at bounding box center [470, 58] width 15 height 11
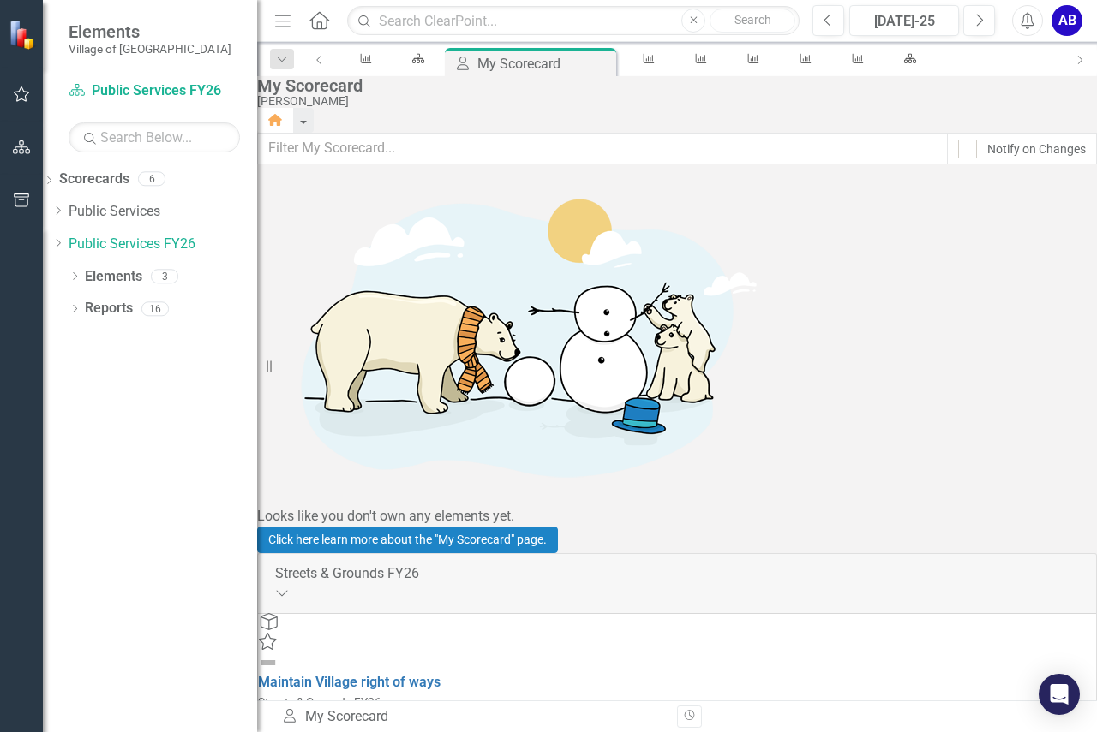
scroll to position [428, 0]
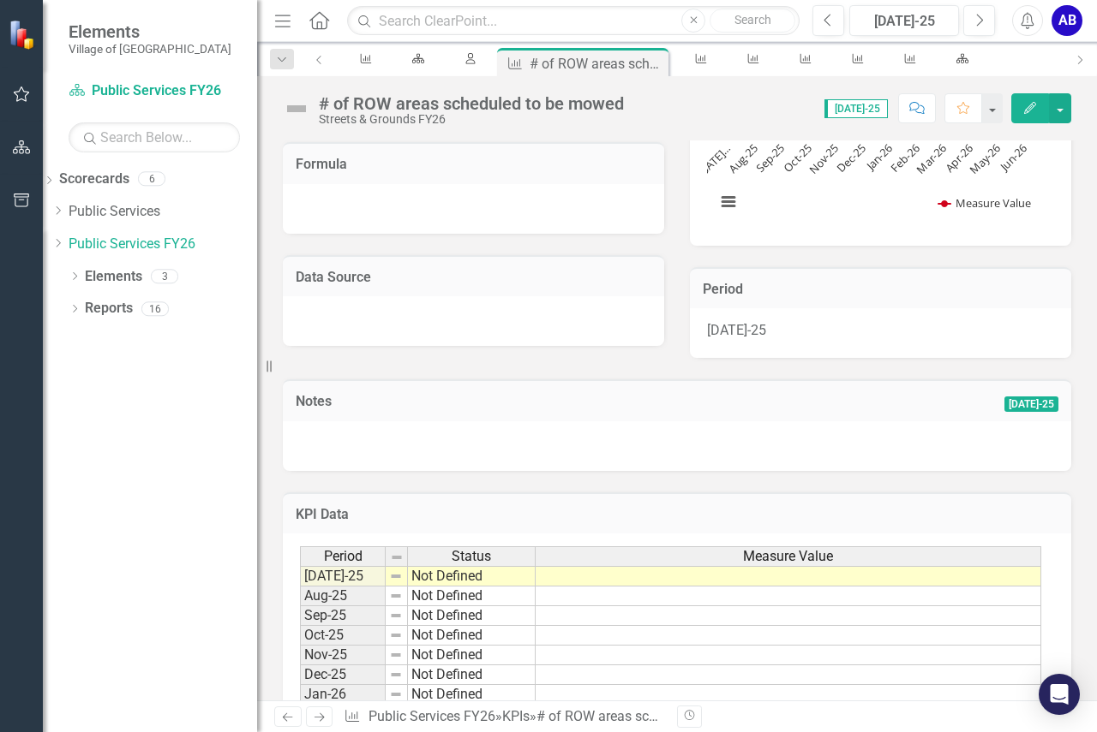
scroll to position [343, 0]
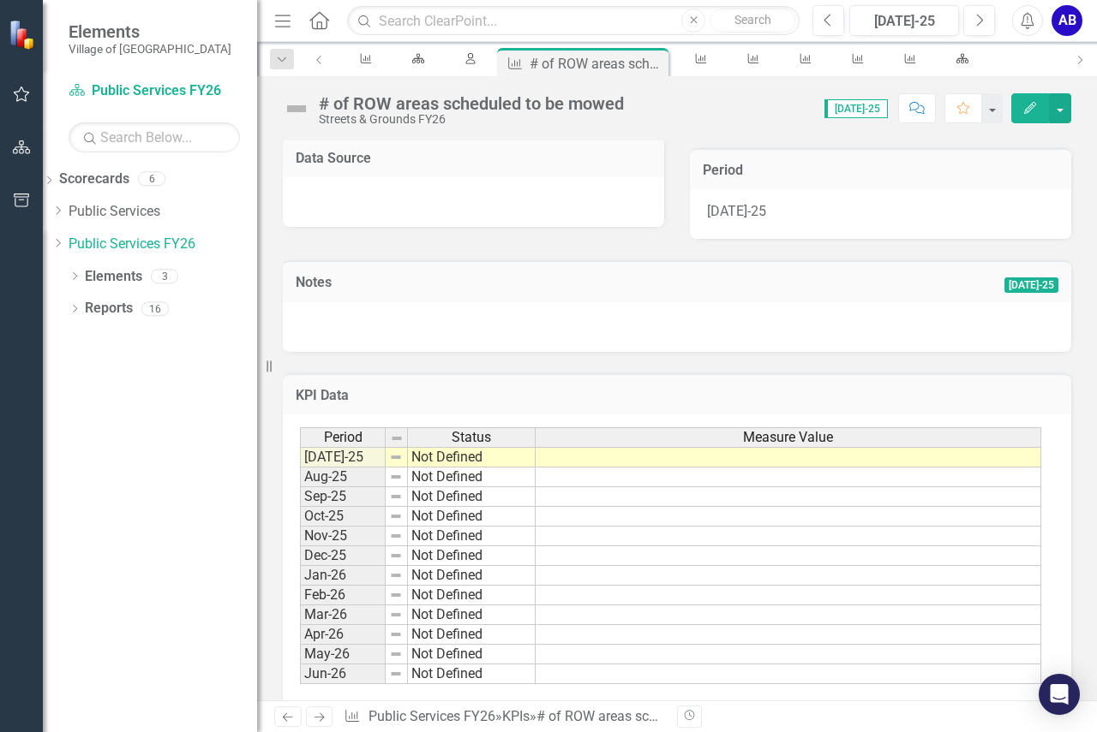
click at [869, 461] on td at bounding box center [787, 457] width 505 height 21
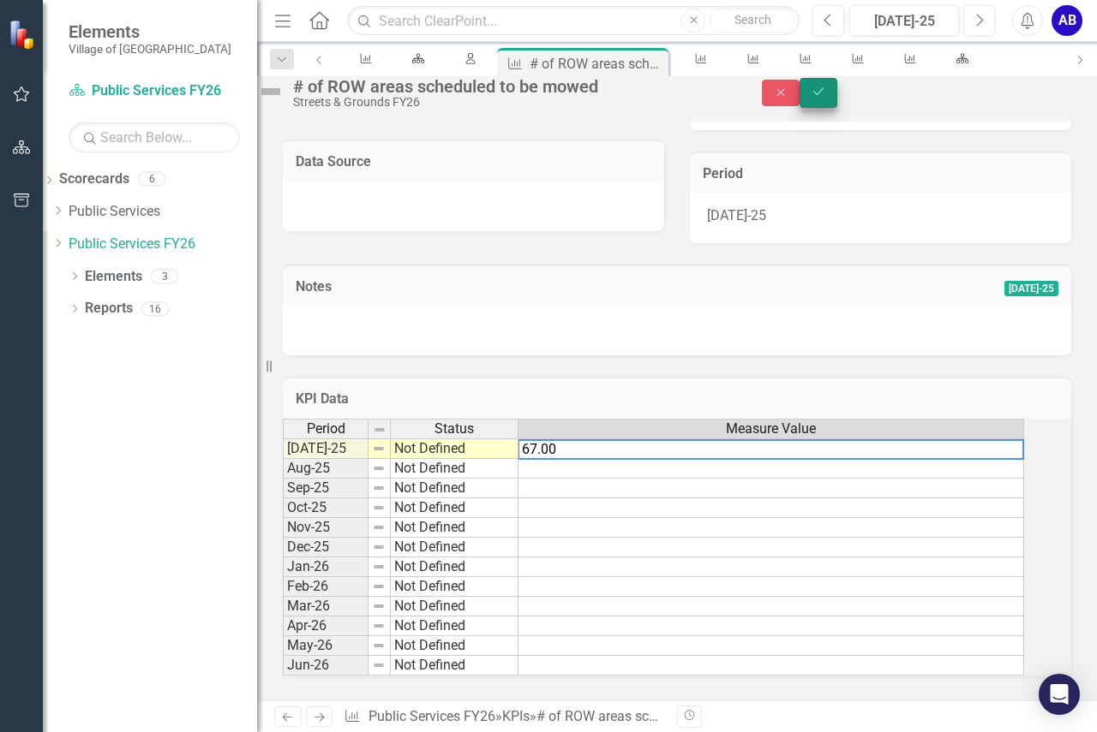
type textarea "67.00"
click at [826, 98] on icon "Save" at bounding box center [817, 92] width 15 height 12
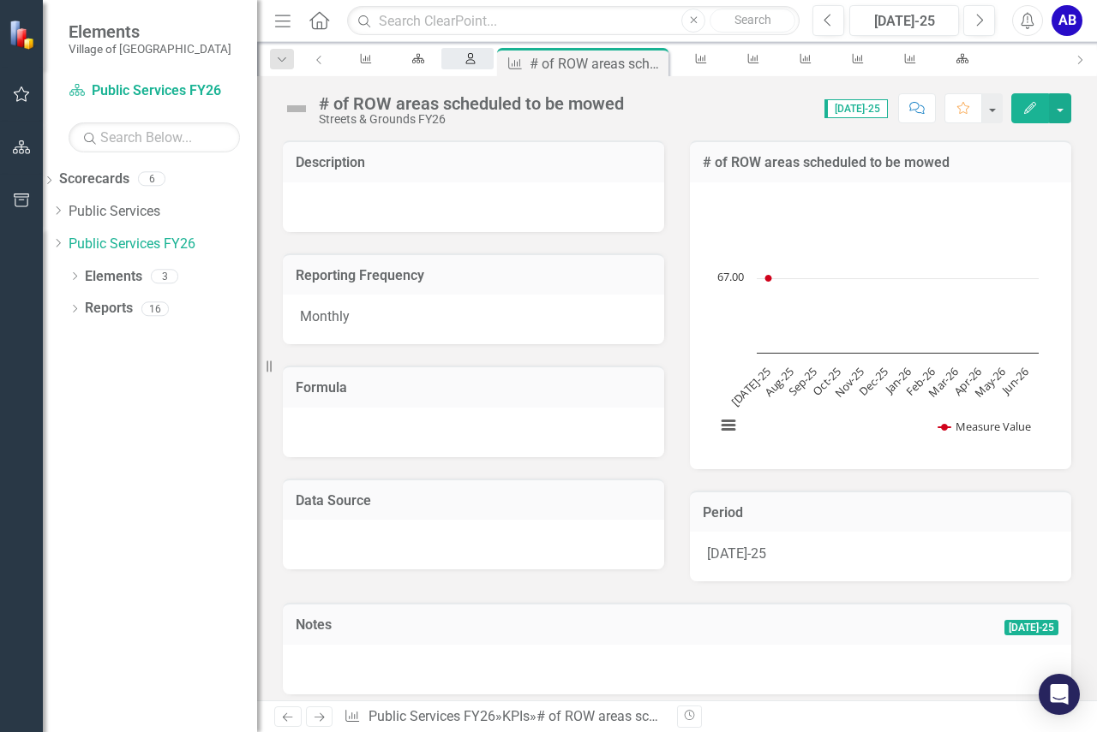
click at [463, 64] on icon "My Scorecard" at bounding box center [470, 58] width 15 height 11
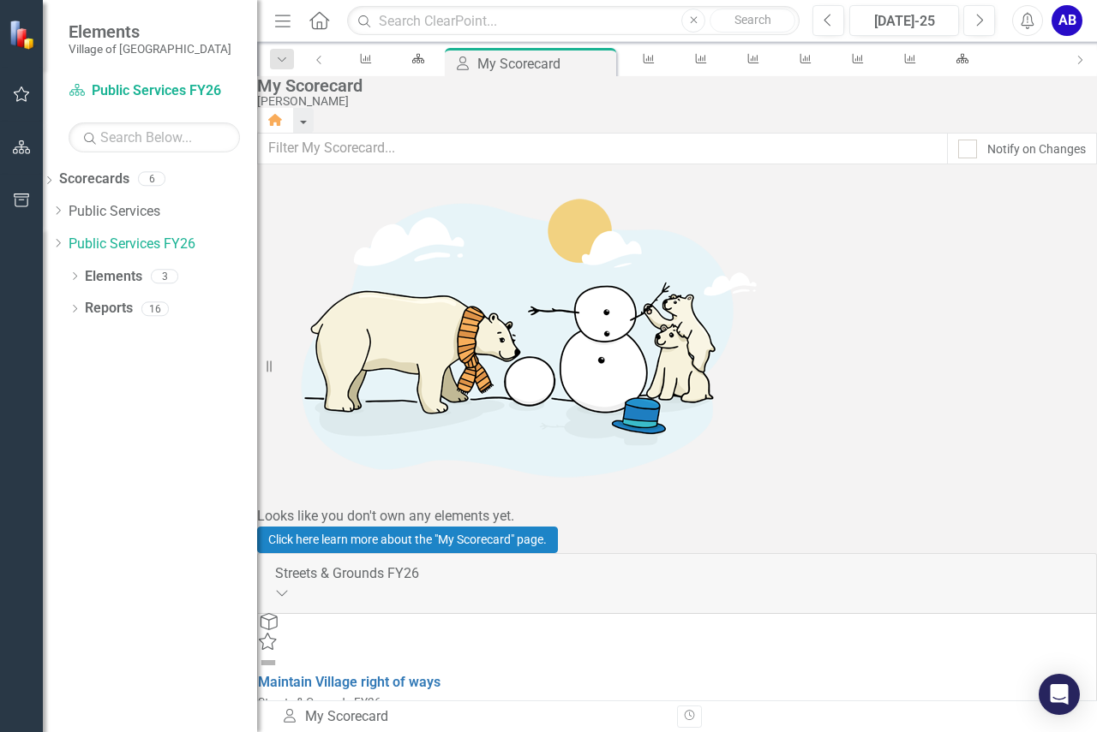
scroll to position [1345, 0]
